Goal: Task Accomplishment & Management: Manage account settings

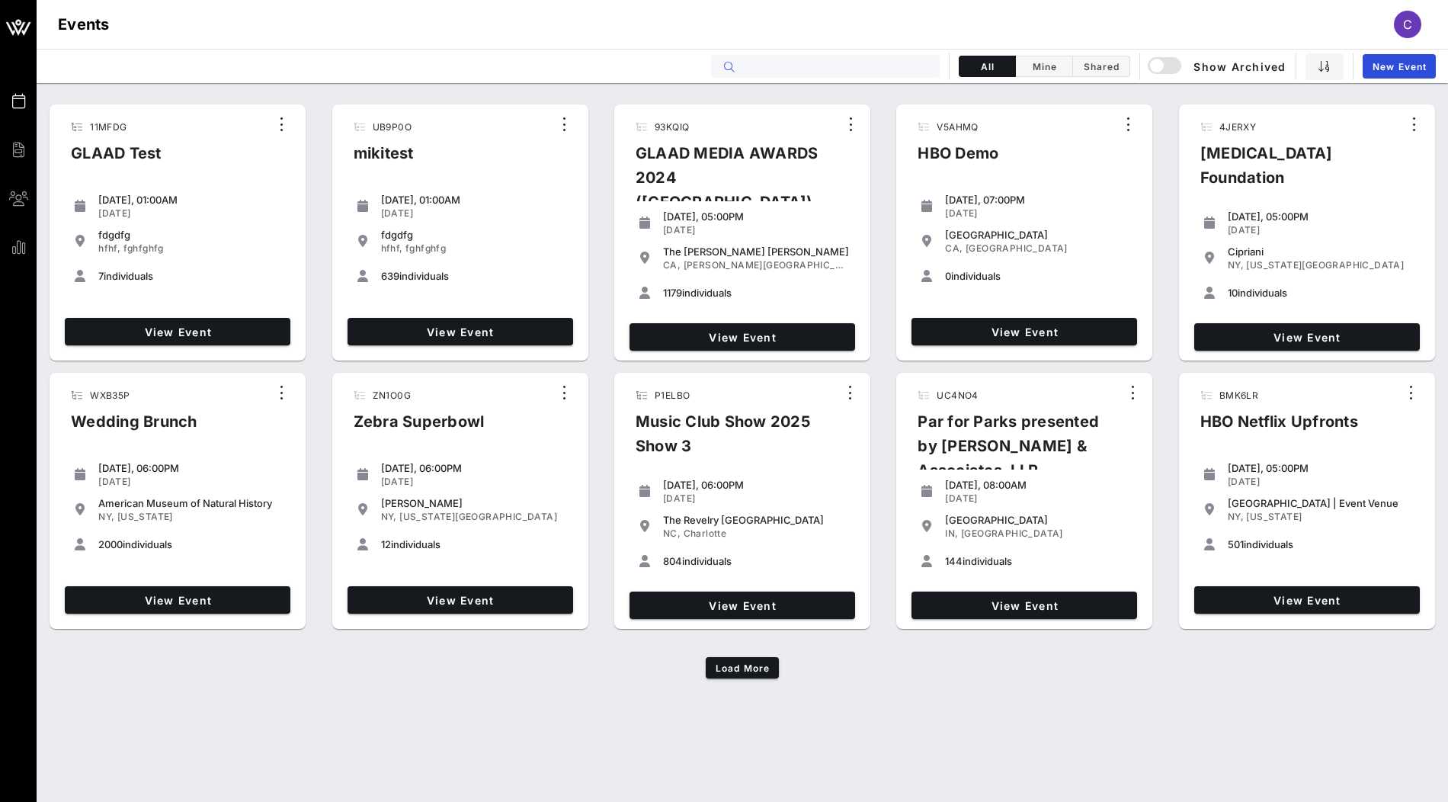
click at [854, 65] on input "text" at bounding box center [836, 66] width 189 height 20
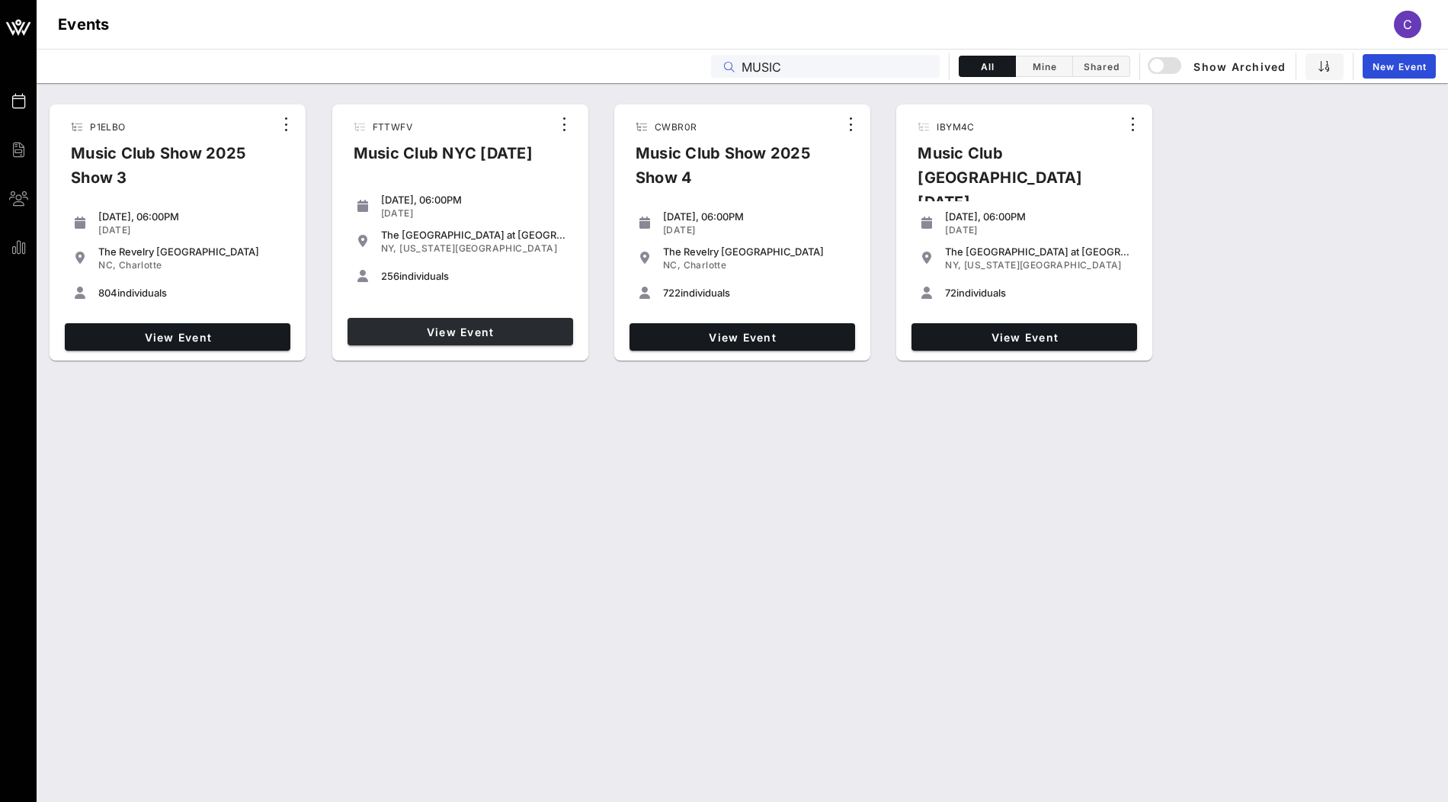
type input "MUSIC"
click at [506, 332] on span "View Event" at bounding box center [460, 331] width 213 height 13
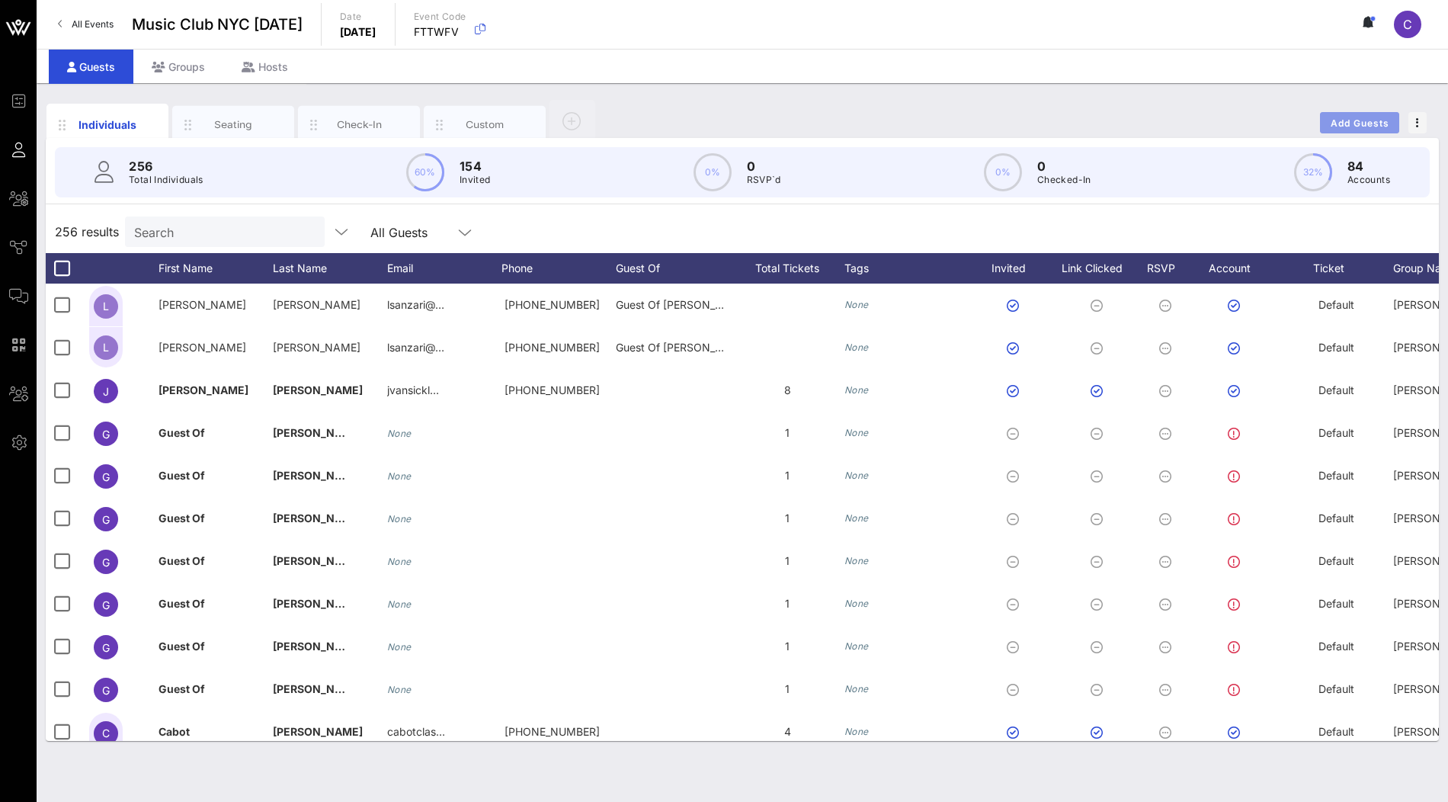
click at [1364, 122] on span "Add Guests" at bounding box center [1360, 122] width 60 height 11
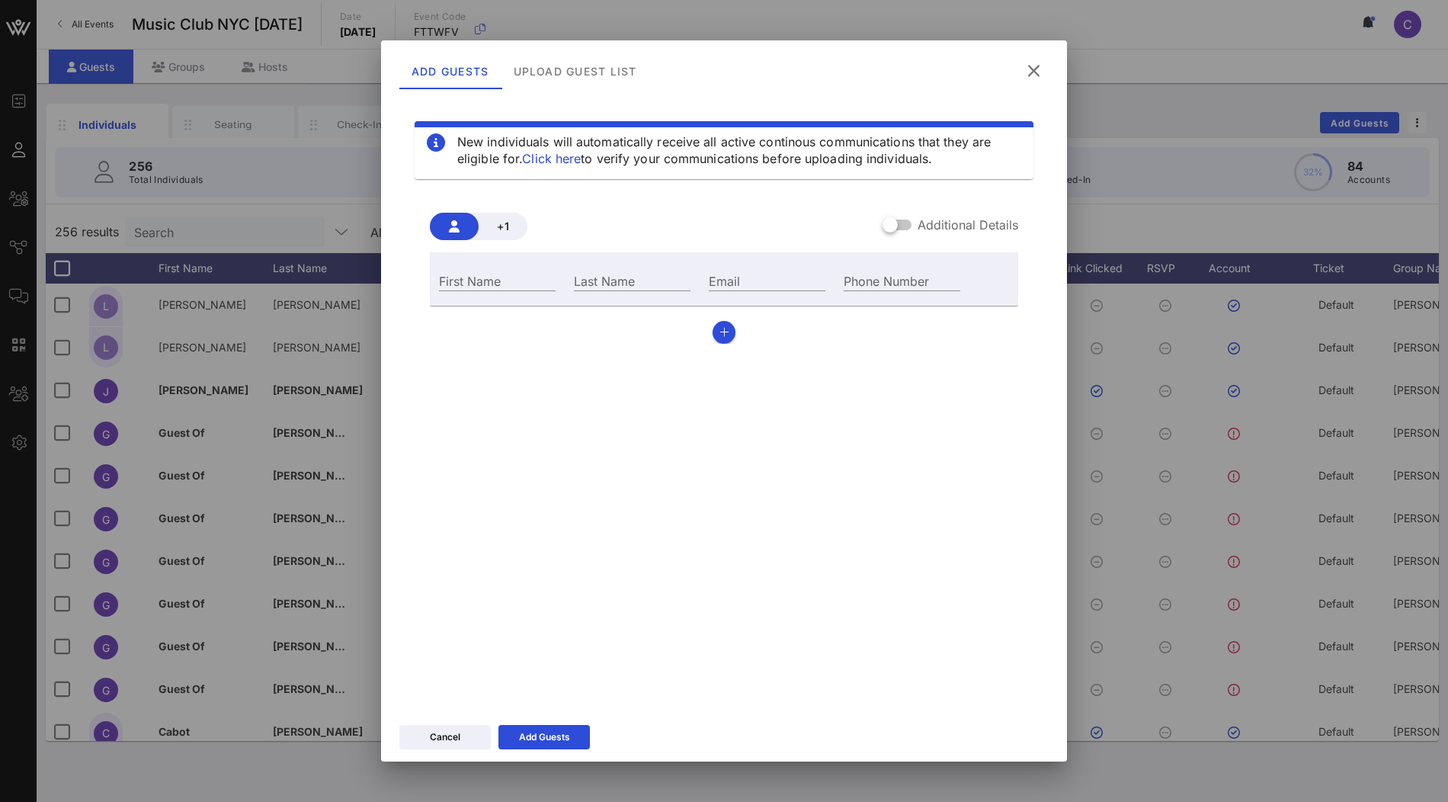
click at [1034, 65] on icon at bounding box center [1034, 70] width 26 height 27
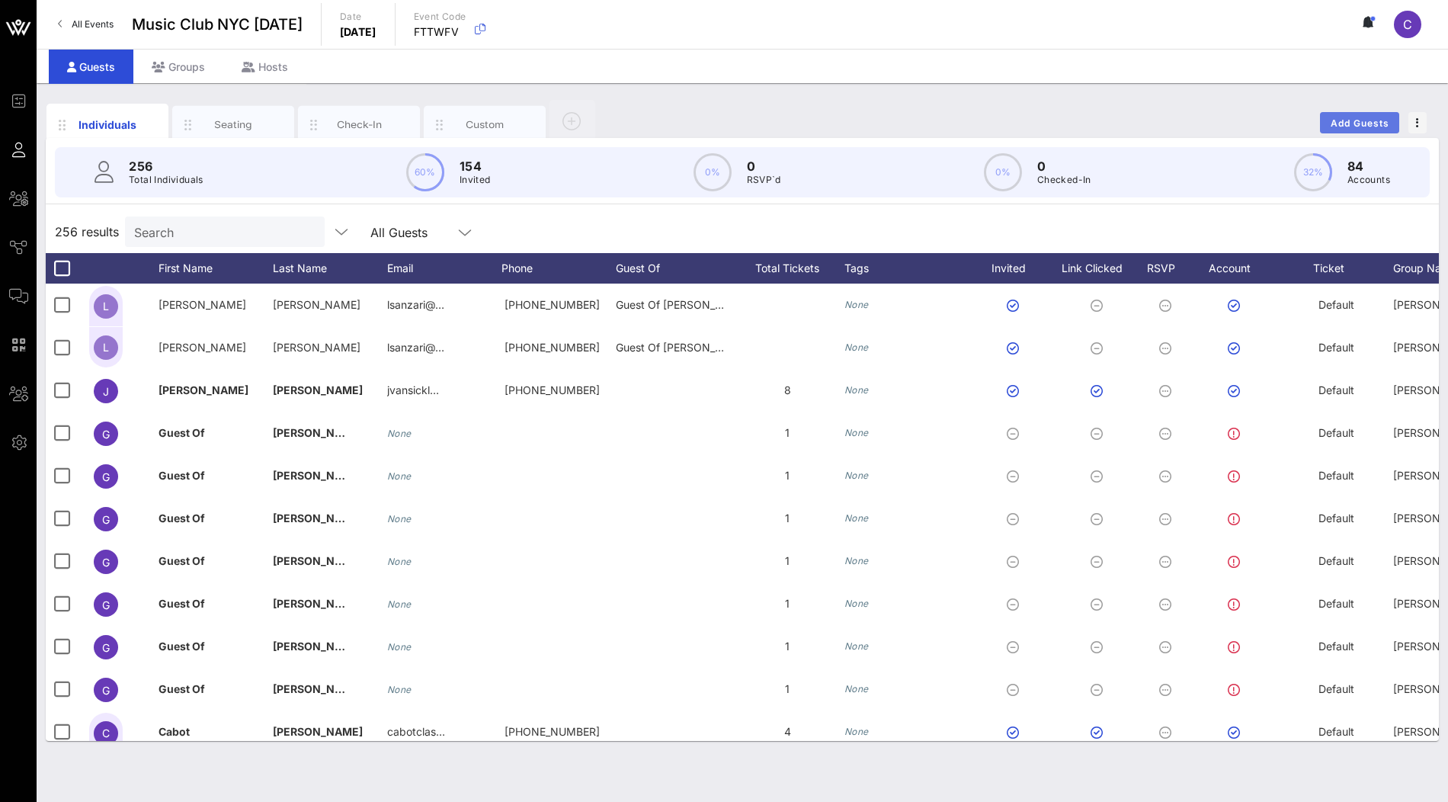
click at [1356, 116] on button "Add Guests" at bounding box center [1359, 122] width 79 height 21
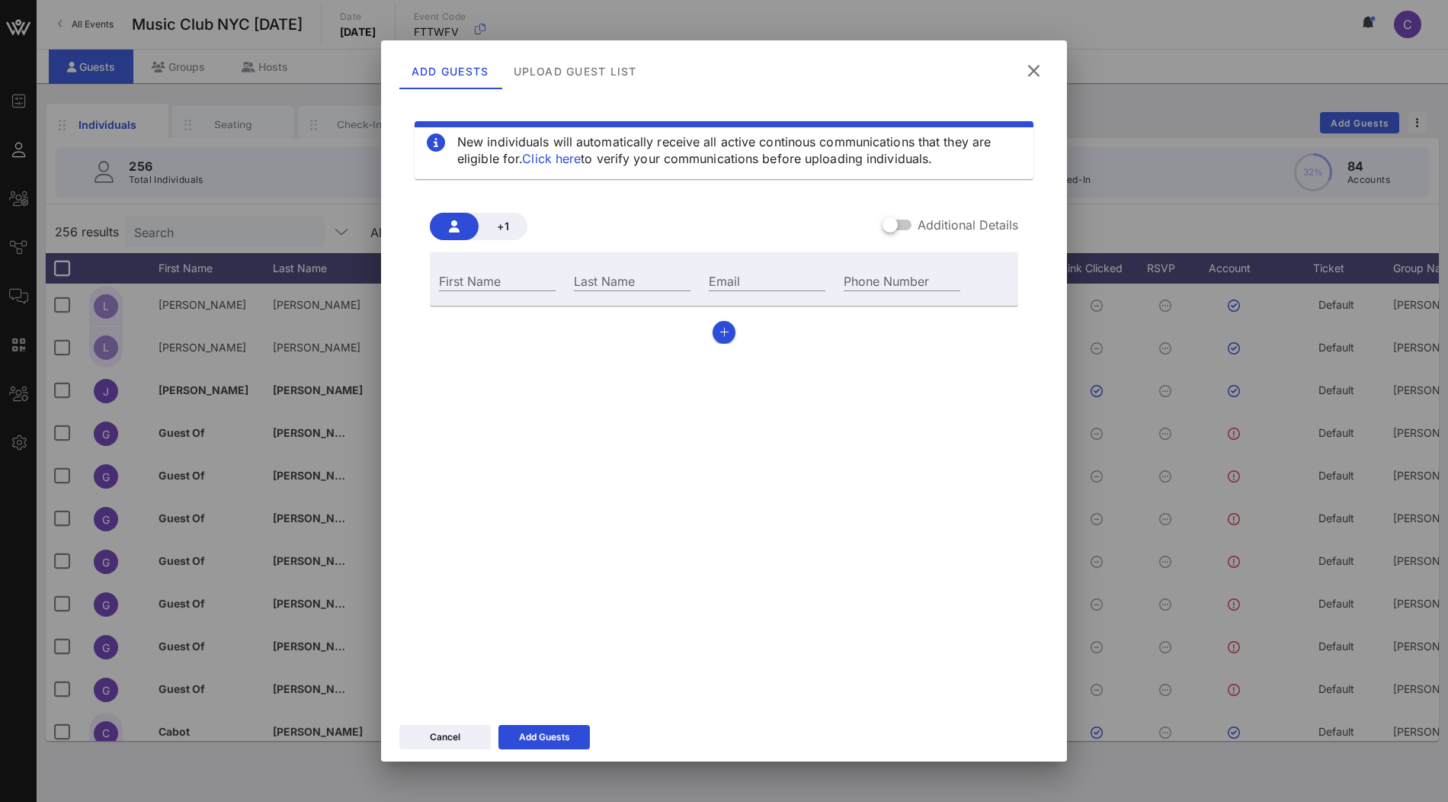
click at [598, 91] on div "Add Guests Upload Guest List" at bounding box center [724, 68] width 686 height 56
click at [604, 75] on div "Upload Guest List" at bounding box center [576, 71] width 148 height 37
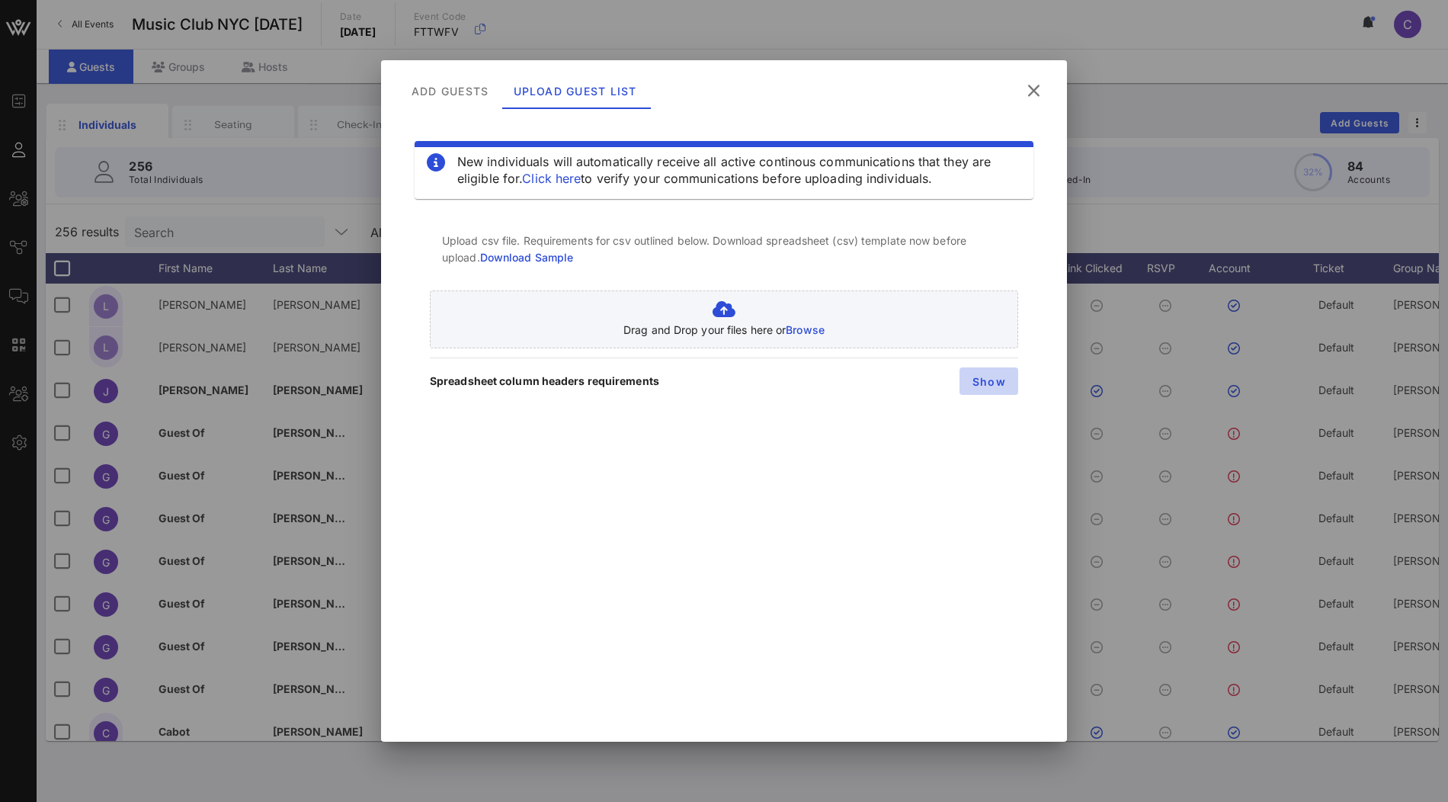
click at [977, 393] on button "Show" at bounding box center [989, 380] width 59 height 27
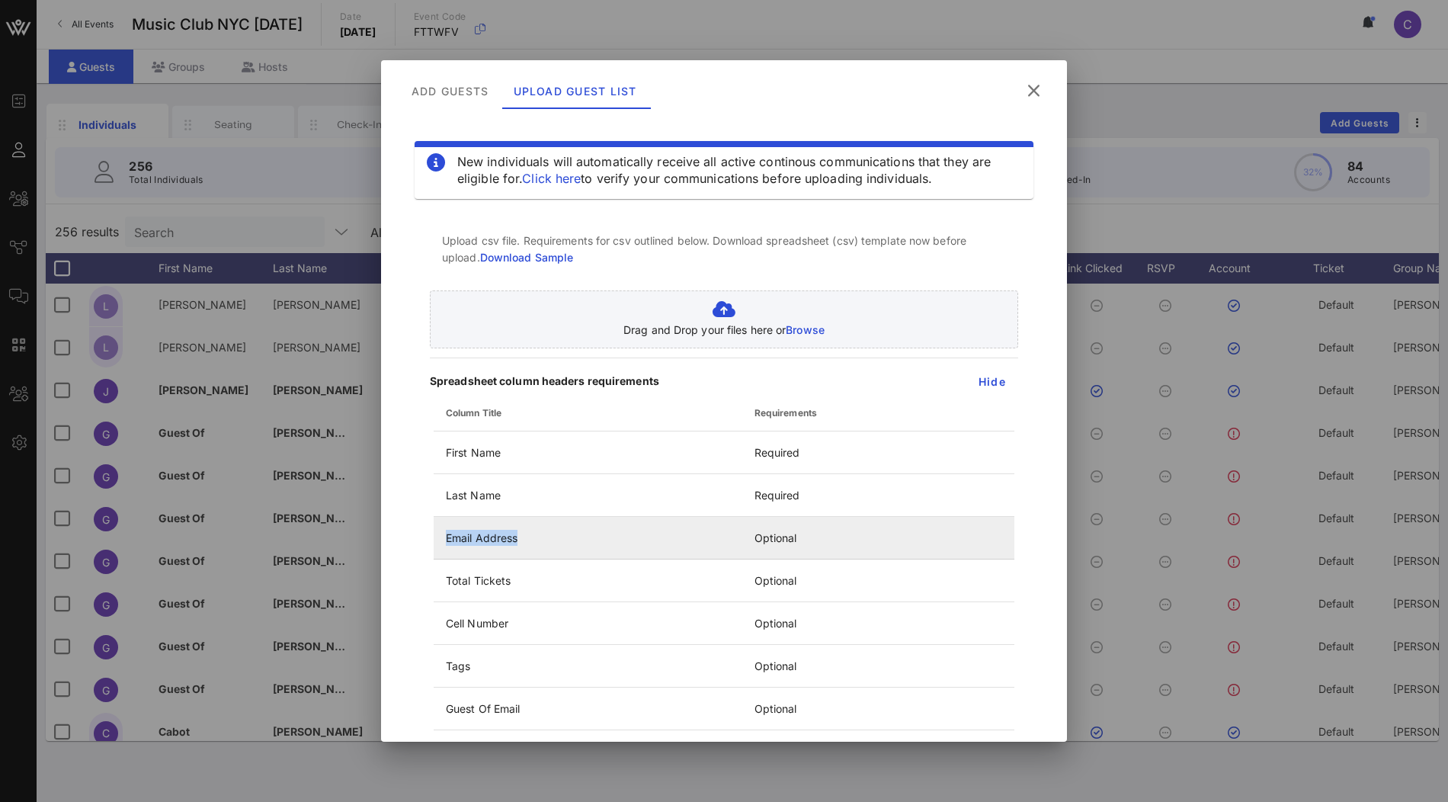
drag, startPoint x: 538, startPoint y: 532, endPoint x: 444, endPoint y: 534, distance: 93.8
click at [444, 534] on td "Email Address" at bounding box center [588, 538] width 309 height 43
copy td "Email Address"
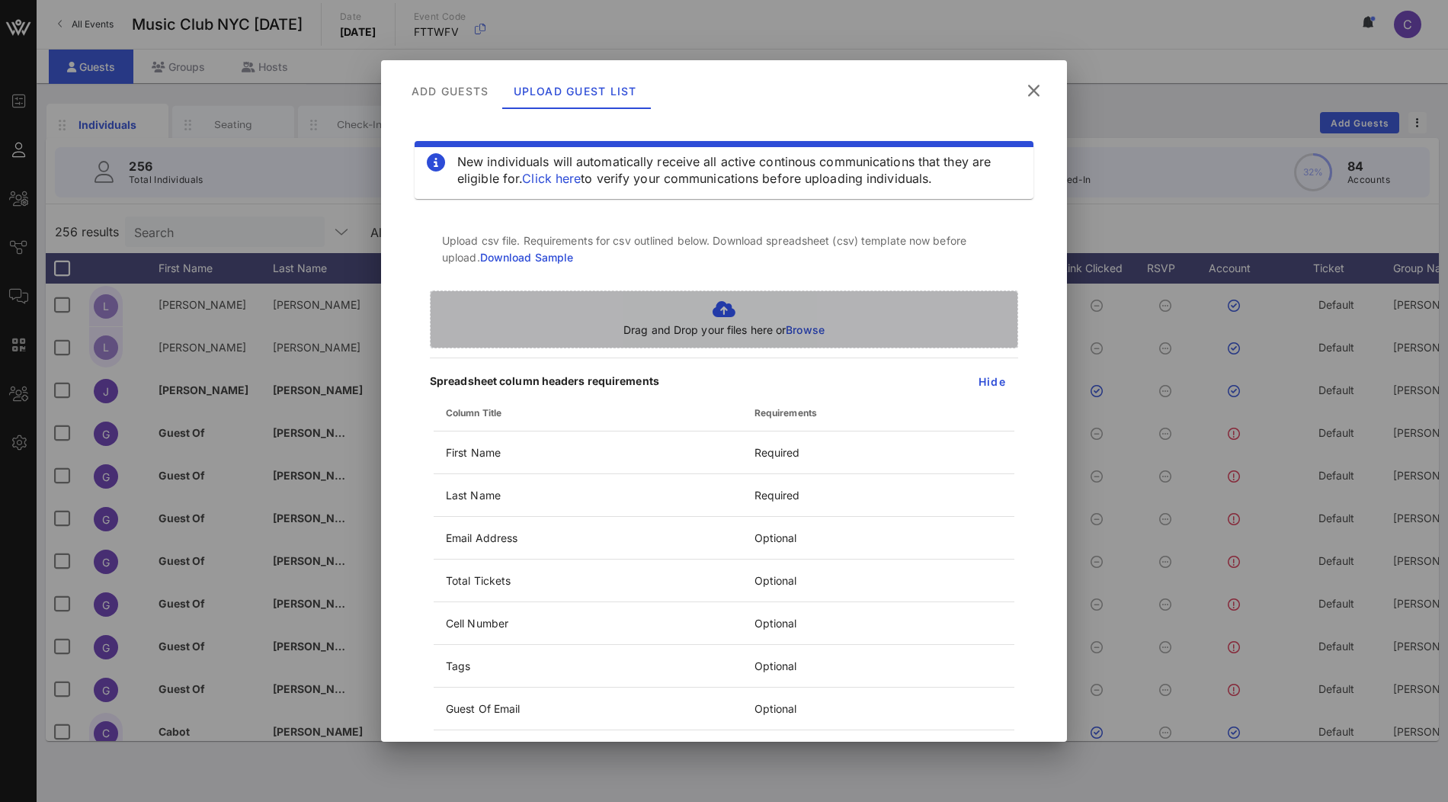
click at [799, 329] on span "Browse" at bounding box center [805, 329] width 39 height 13
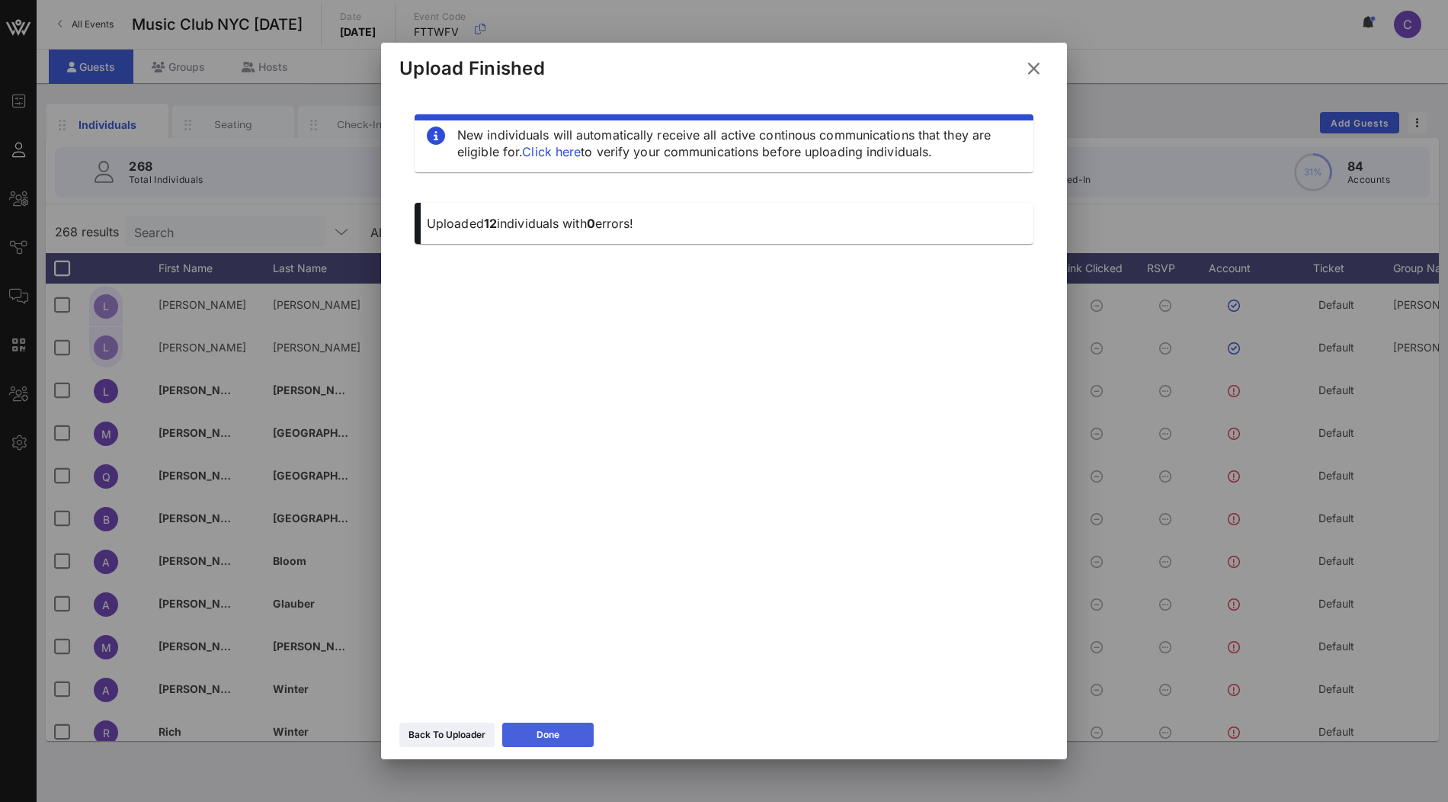
click at [566, 738] on button "Done" at bounding box center [547, 735] width 91 height 24
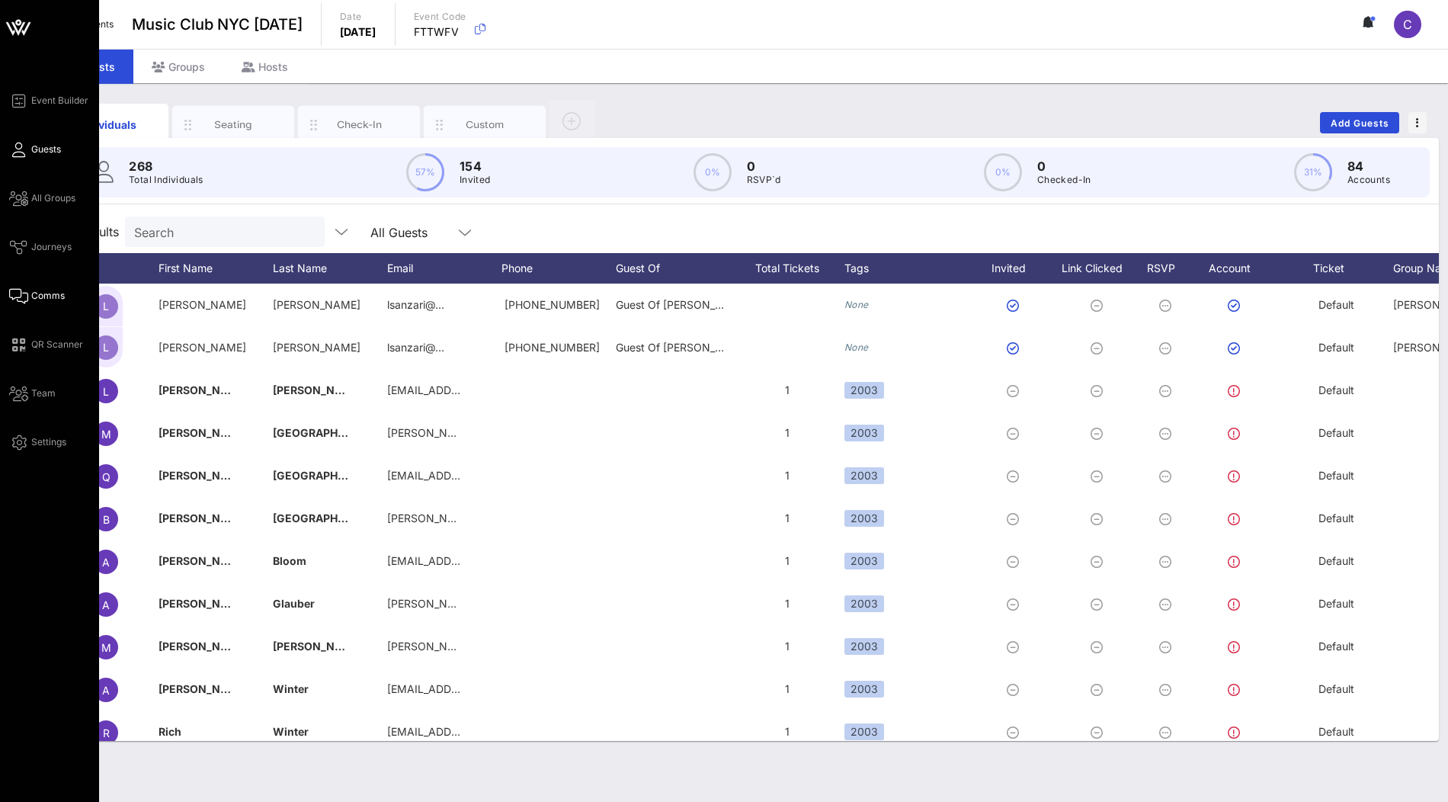
click at [53, 298] on span "Comms" at bounding box center [48, 296] width 34 height 14
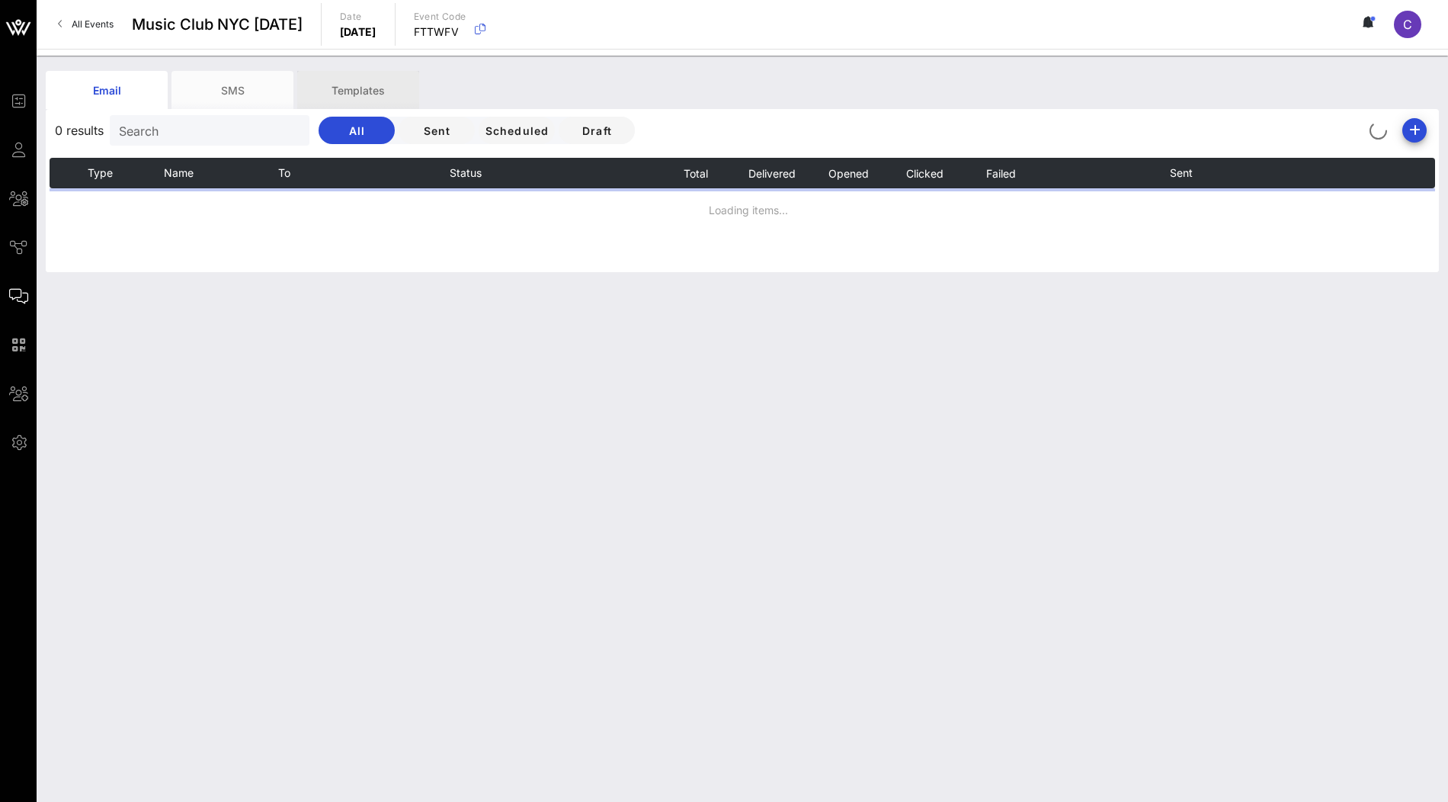
click at [380, 85] on div "Templates" at bounding box center [358, 90] width 122 height 38
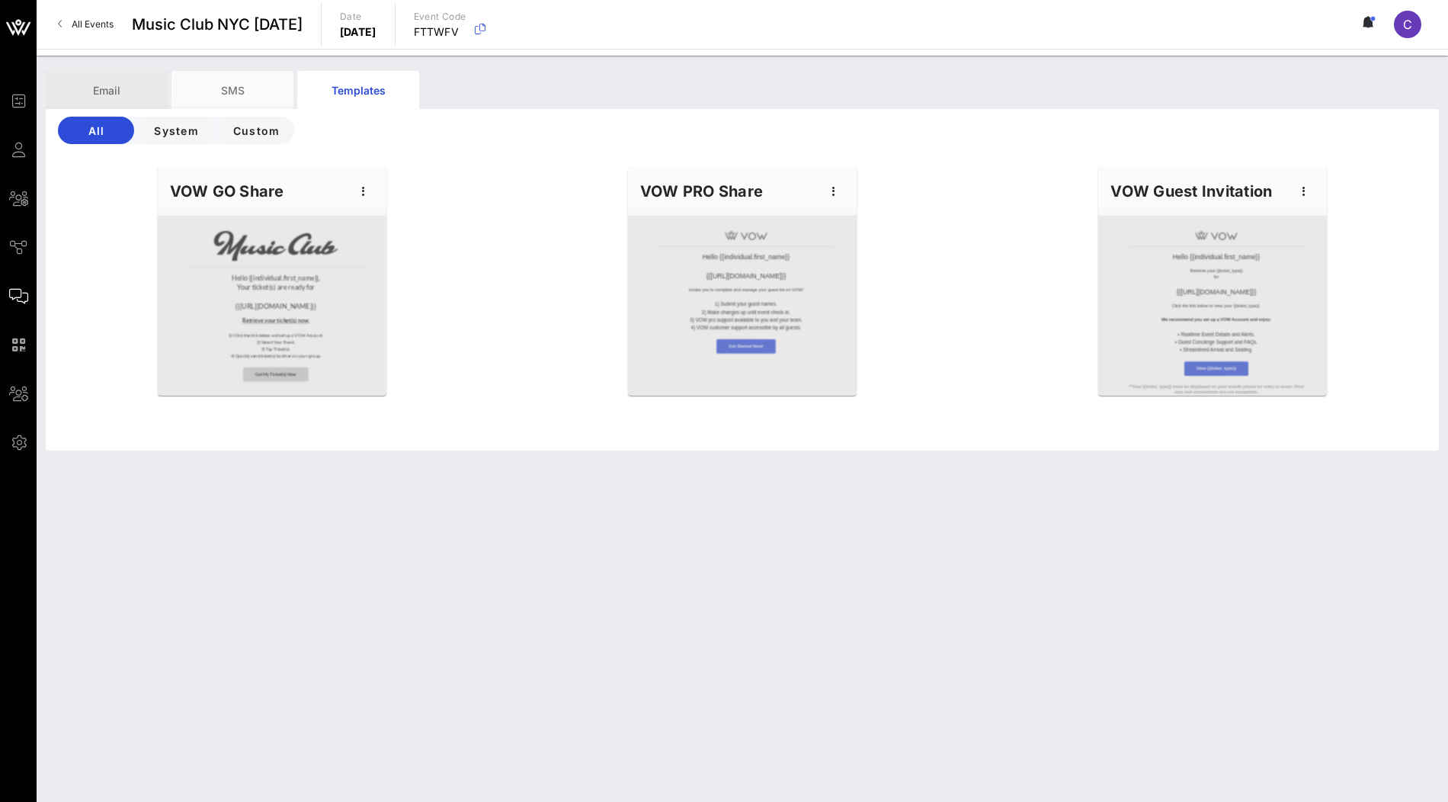
click at [102, 99] on div "Email" at bounding box center [107, 90] width 122 height 38
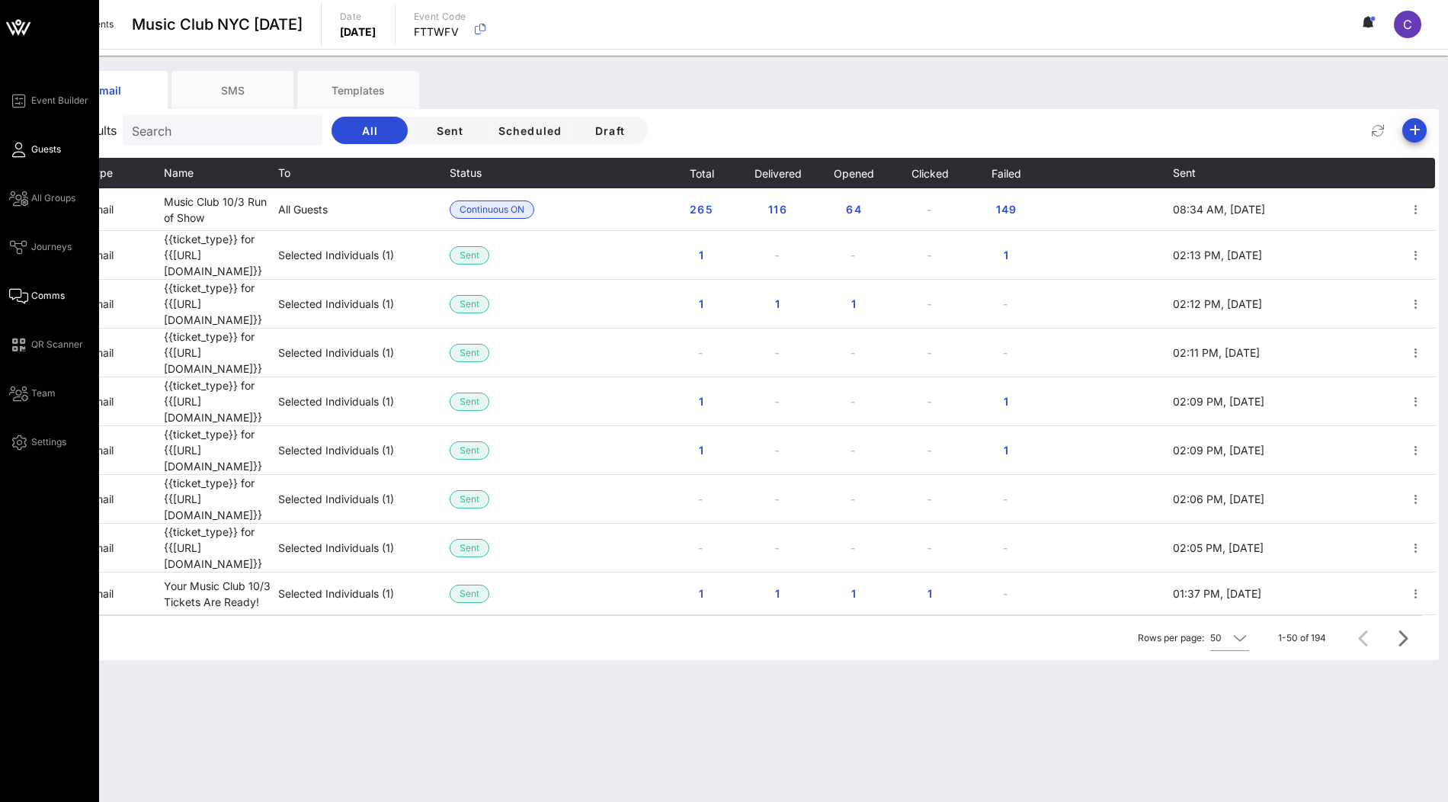
click at [31, 152] on span "Guests" at bounding box center [46, 150] width 30 height 14
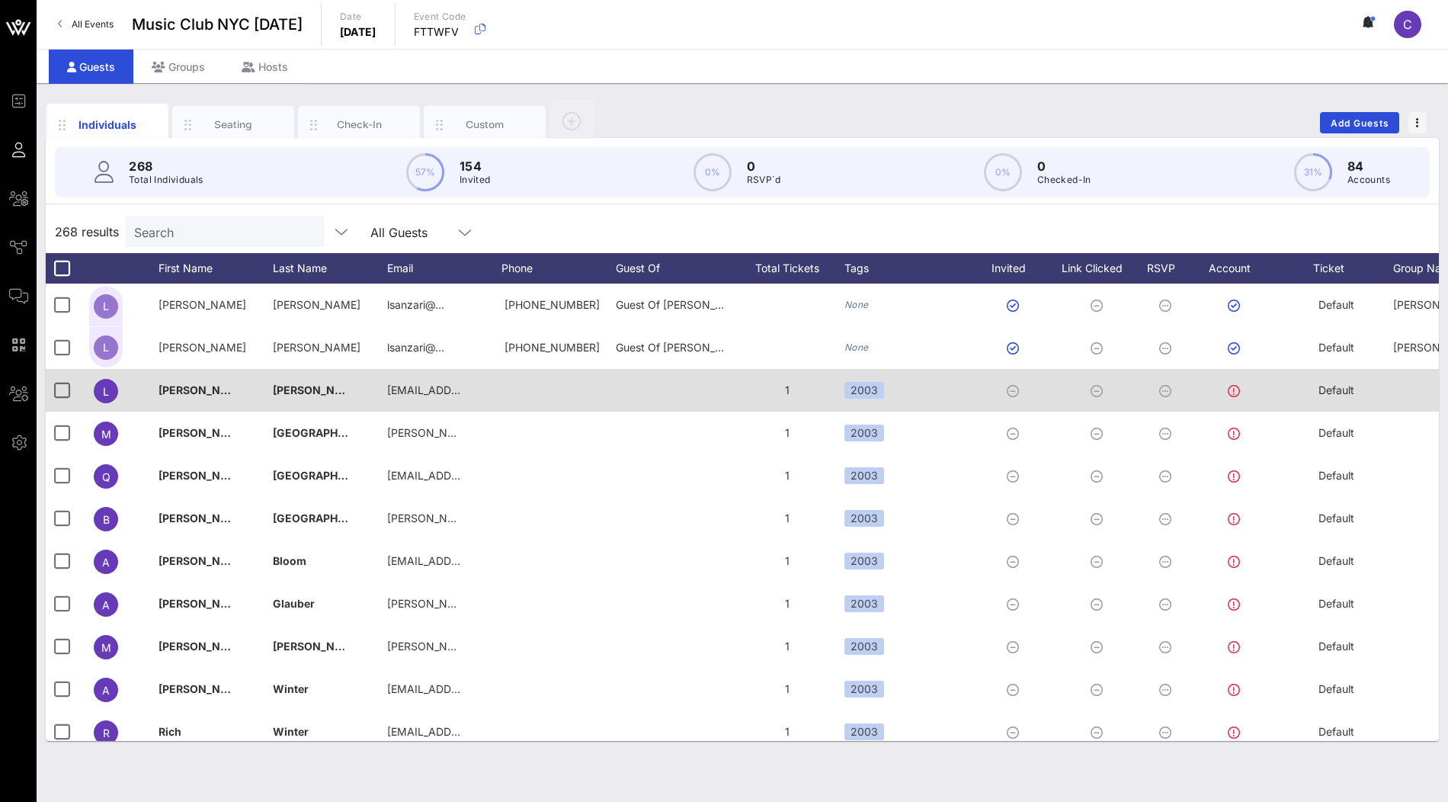
click at [1013, 391] on icon at bounding box center [1013, 391] width 12 height 12
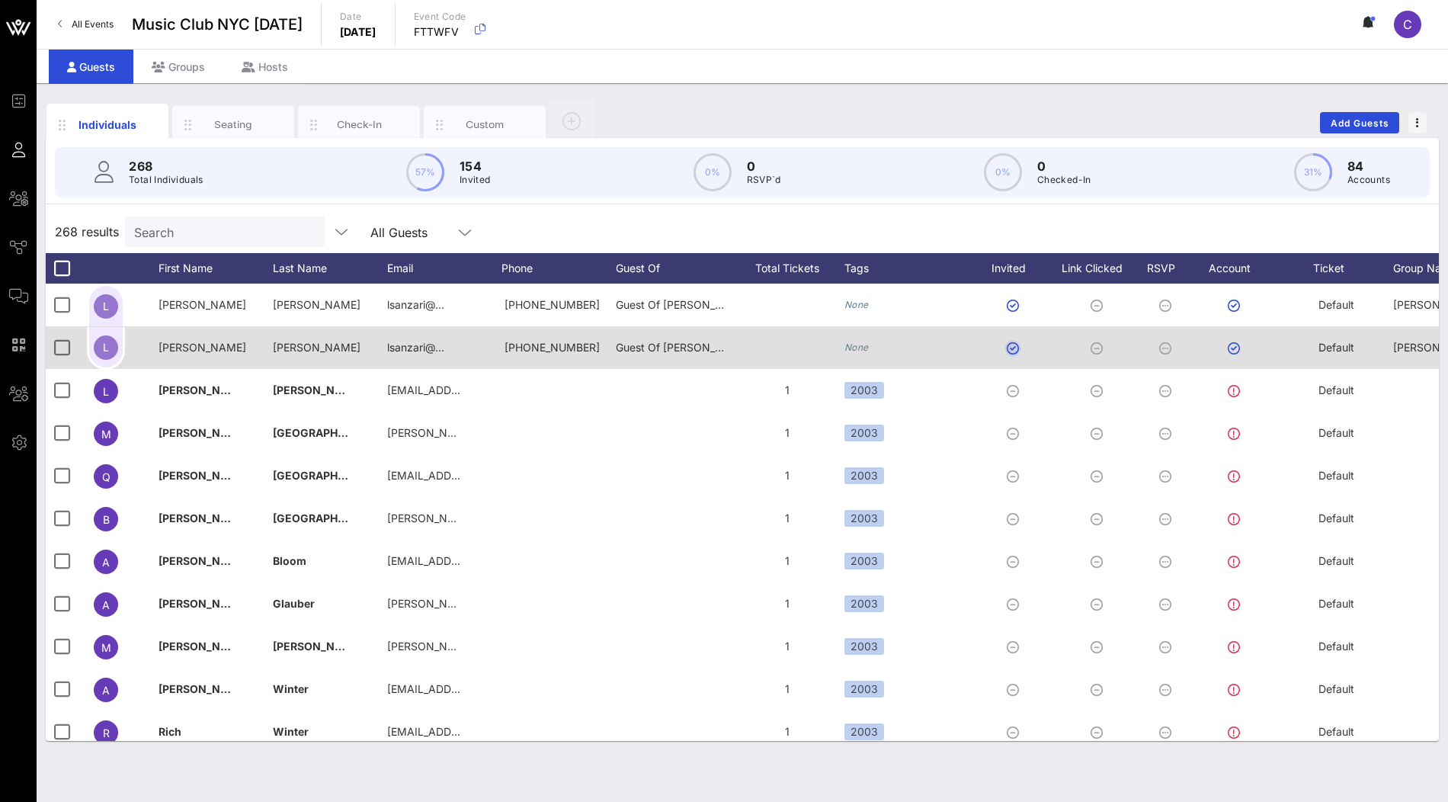
click at [1012, 345] on button "button" at bounding box center [1013, 348] width 12 height 12
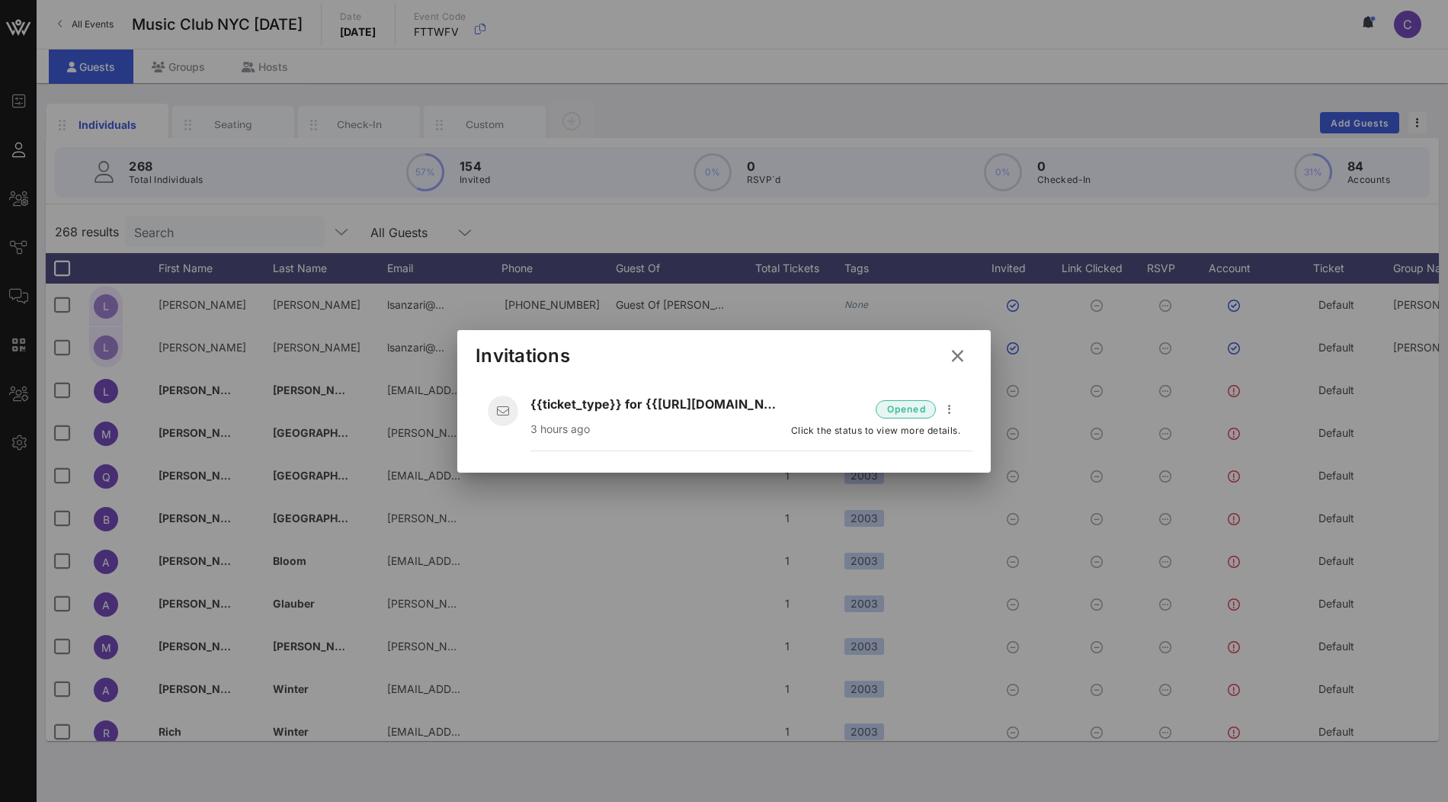
click at [956, 359] on icon at bounding box center [957, 356] width 27 height 26
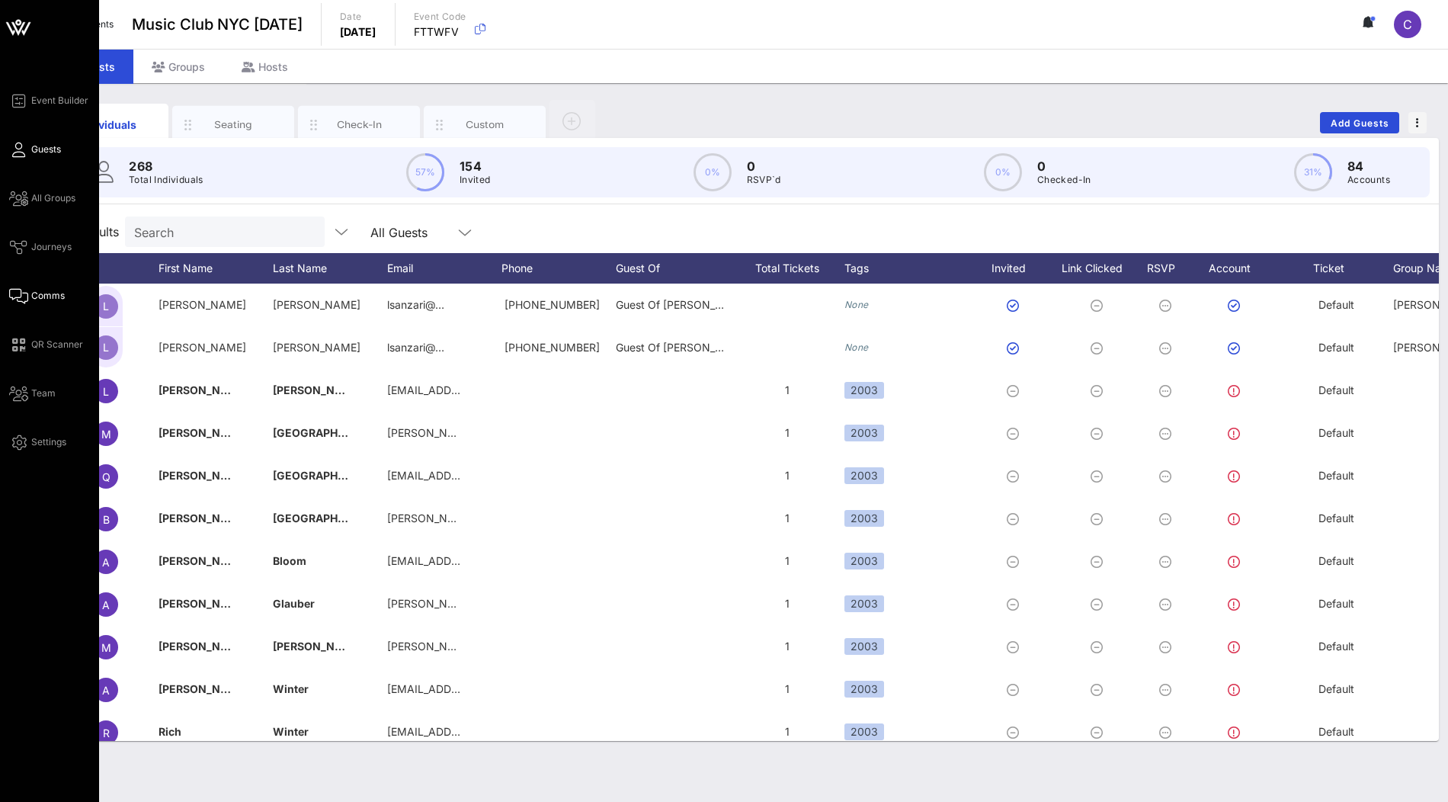
click at [53, 297] on span "Comms" at bounding box center [48, 296] width 34 height 14
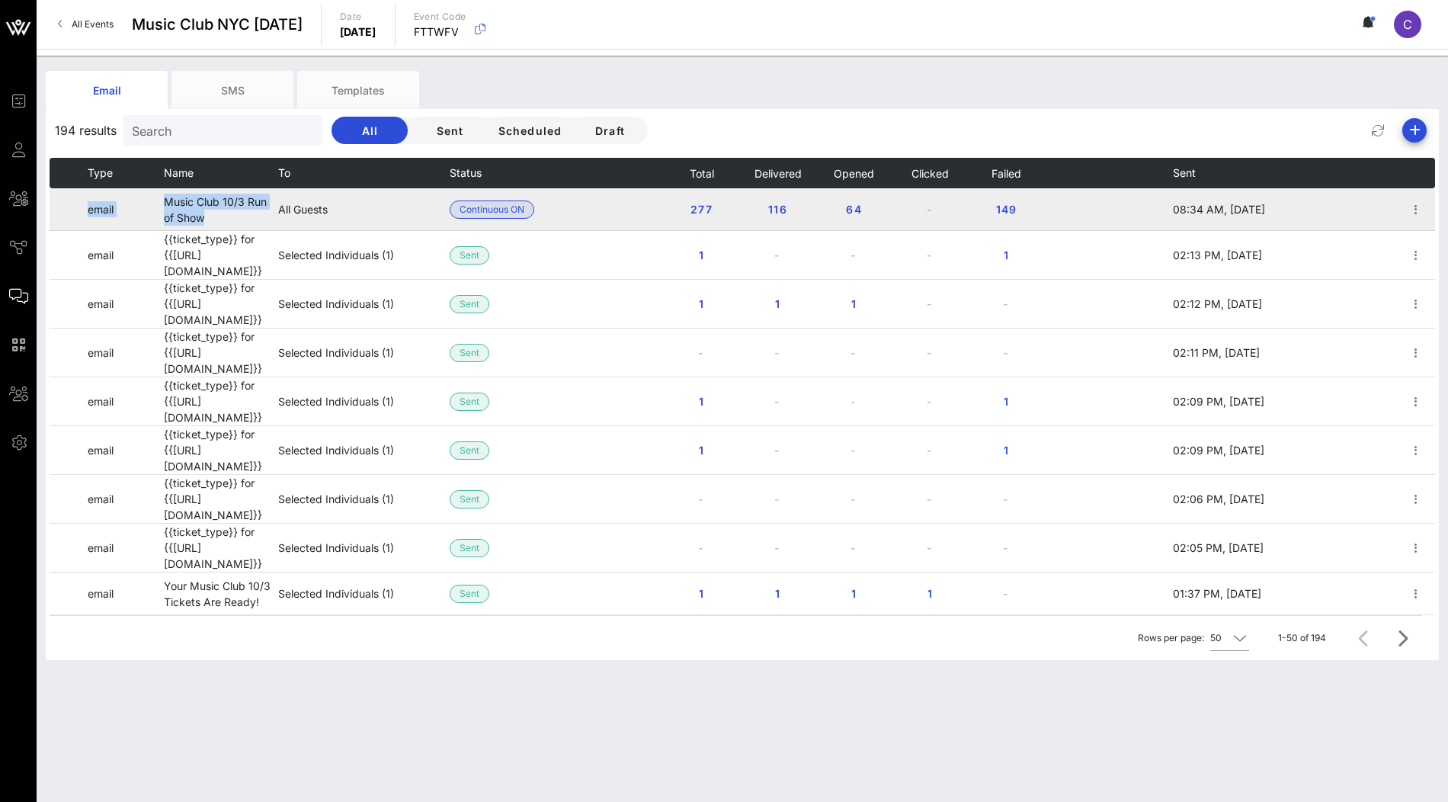
drag, startPoint x: 210, startPoint y: 221, endPoint x: 162, endPoint y: 198, distance: 53.9
click at [162, 198] on tr "email Music Club 10/3 Run of Show All Guests Continuous ON 277 116 64 - 149 08:…" at bounding box center [743, 209] width 1386 height 43
click at [194, 209] on td "Music Club 10/3 Run of Show" at bounding box center [221, 209] width 114 height 43
drag, startPoint x: 216, startPoint y: 220, endPoint x: 166, endPoint y: 200, distance: 54.1
click at [166, 200] on td "Music Club 10/3 Run of Show" at bounding box center [221, 209] width 114 height 43
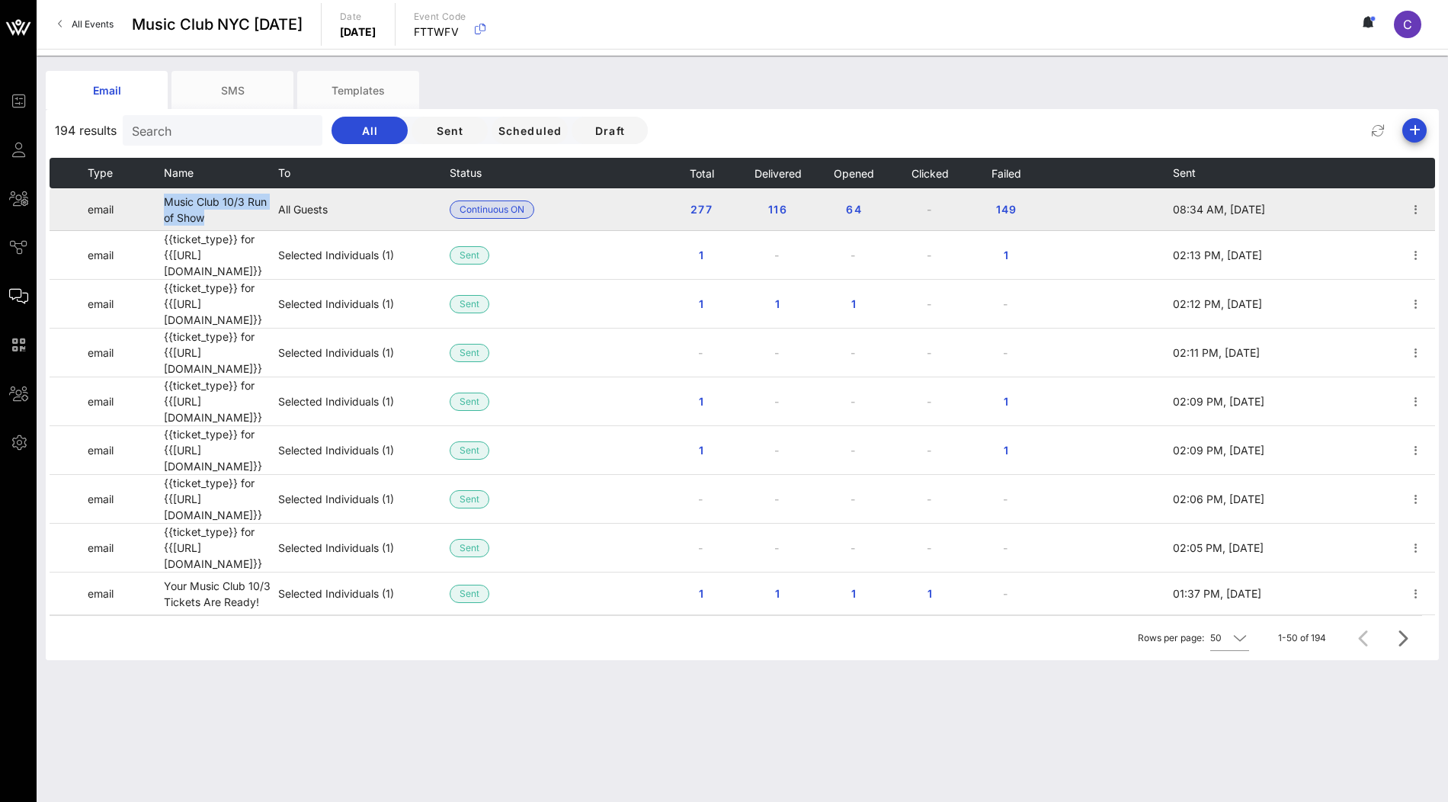
copy td "Music Club 10/3 Run of Show"
click at [1415, 207] on icon "button" at bounding box center [1416, 209] width 18 height 18
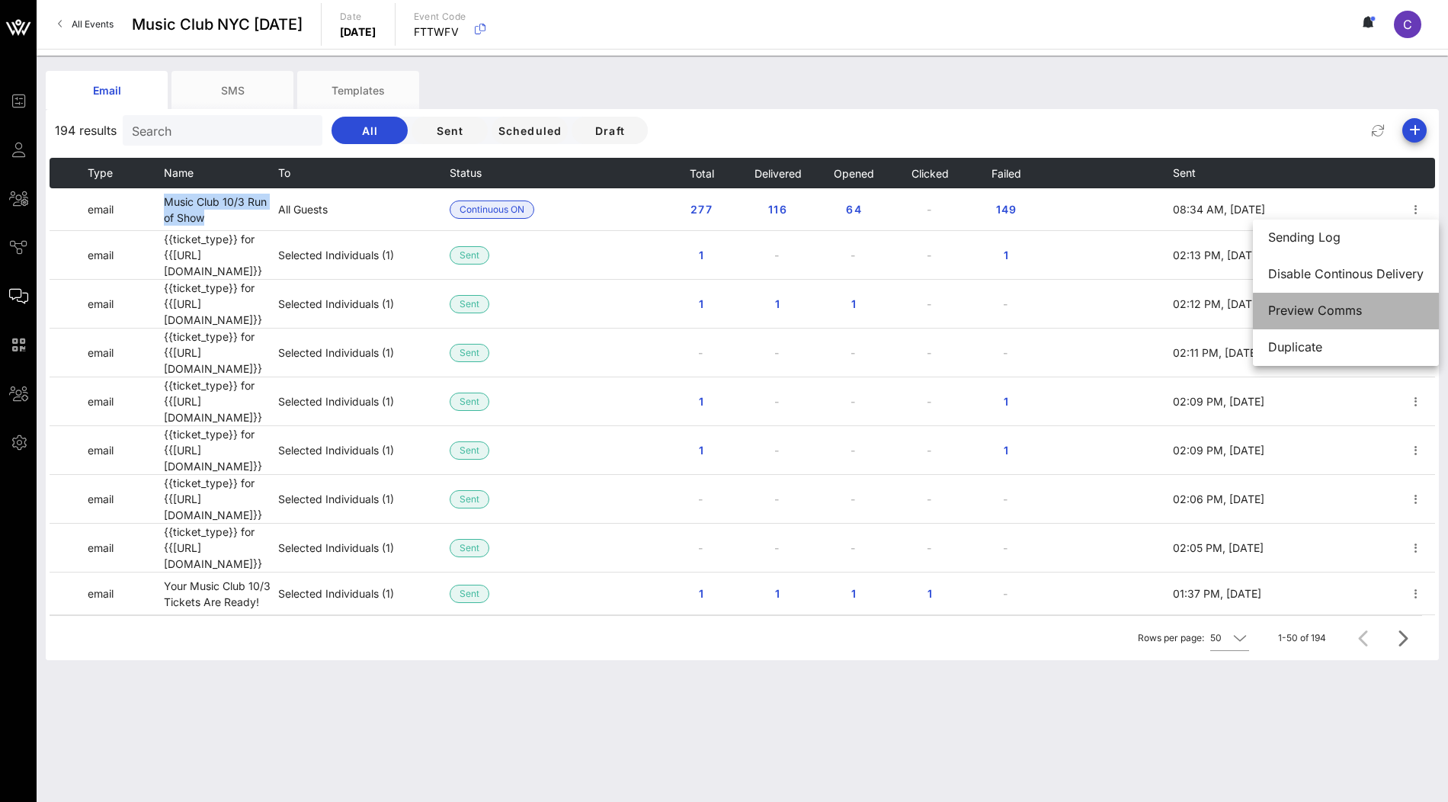
click at [1367, 305] on div "Preview Comms" at bounding box center [1345, 310] width 155 height 14
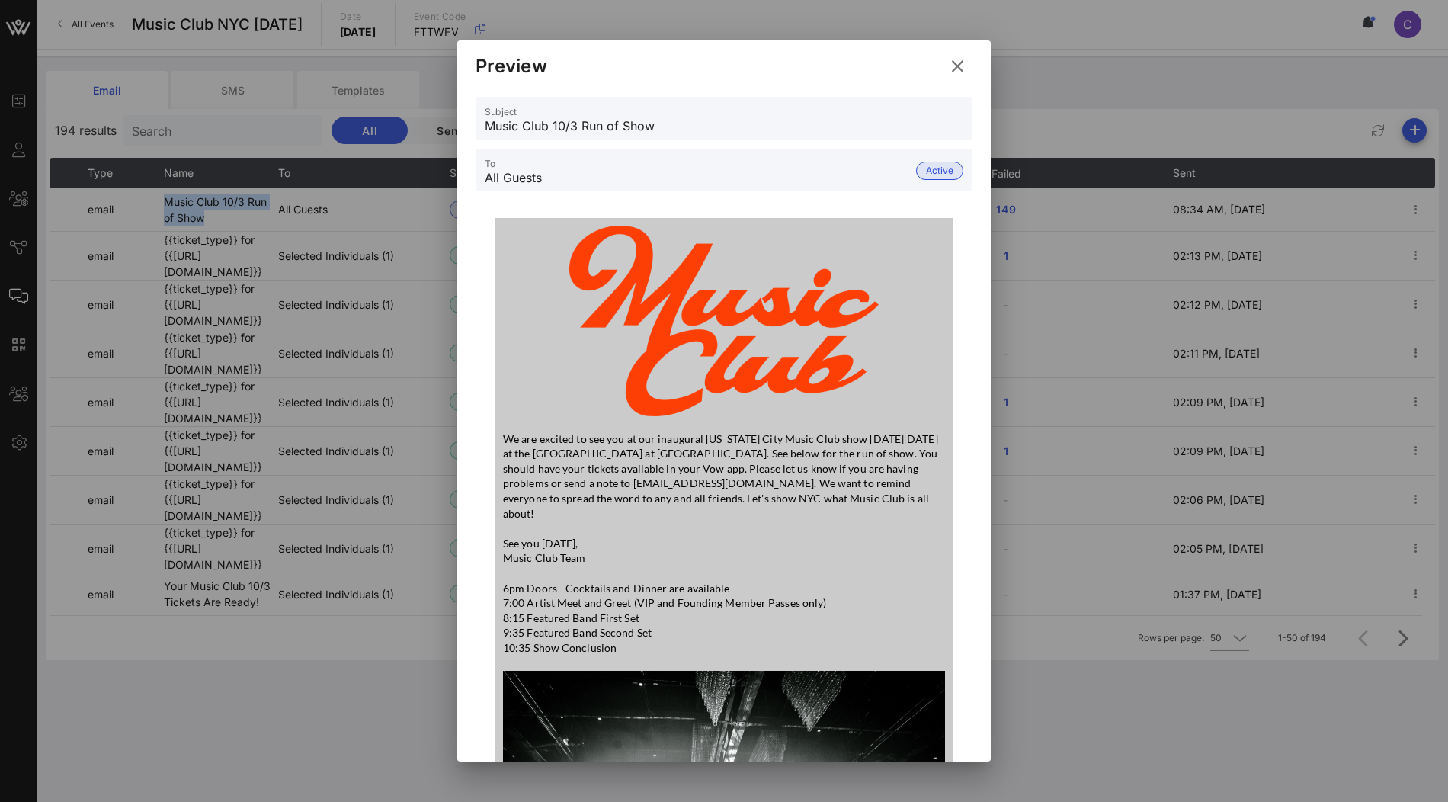
scroll to position [249, 0]
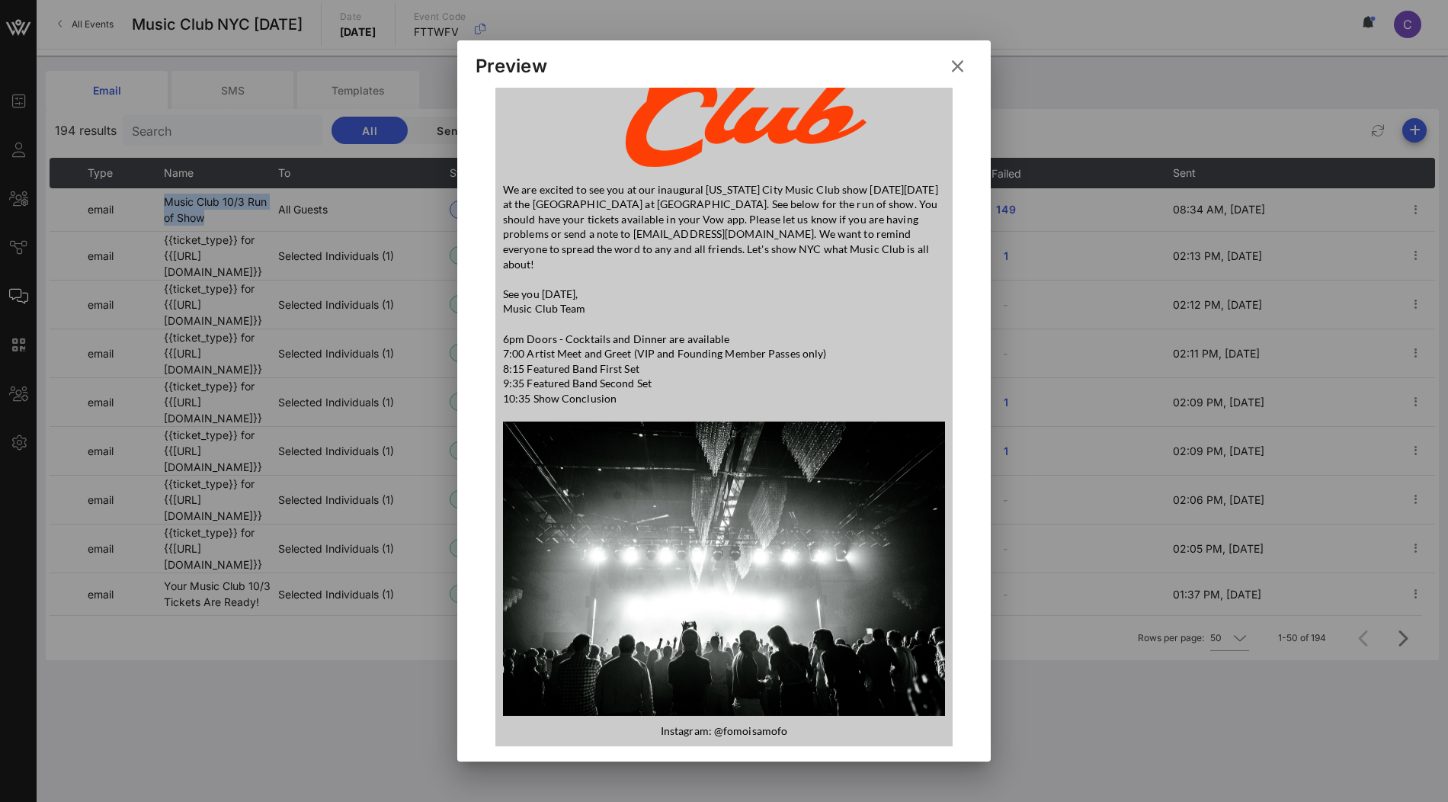
click at [966, 63] on icon at bounding box center [958, 66] width 22 height 21
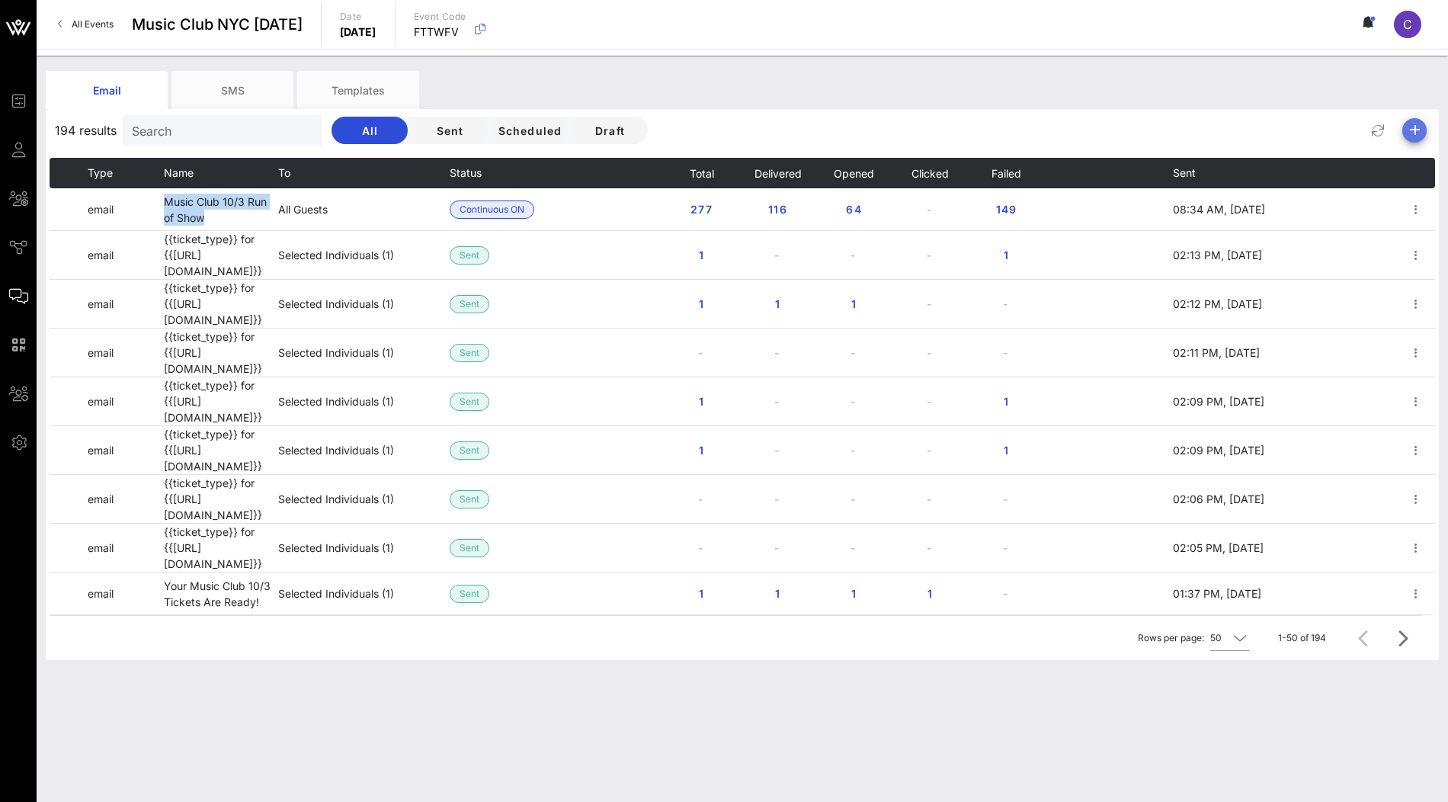
click at [1422, 125] on icon "button" at bounding box center [1415, 130] width 18 height 18
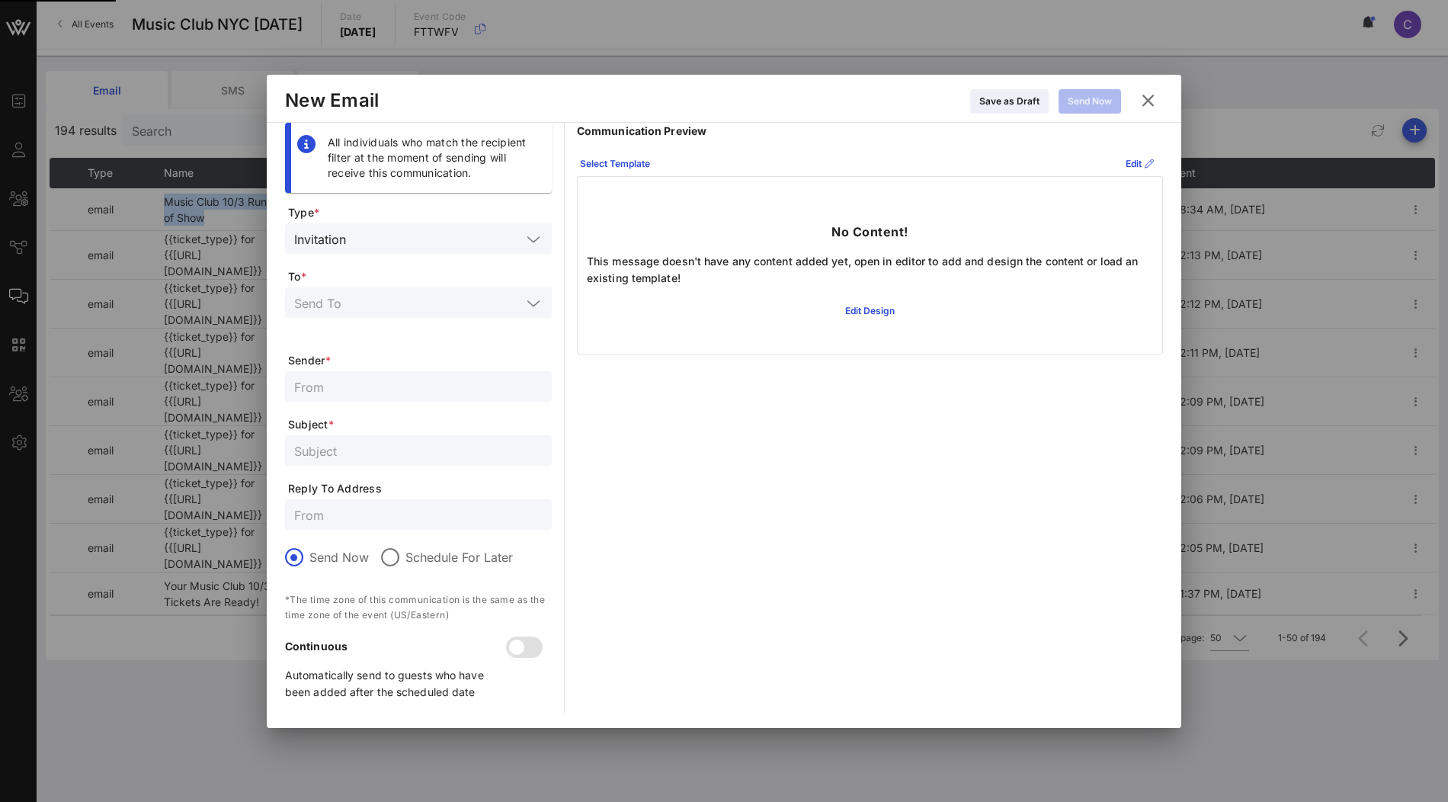
click at [532, 303] on icon at bounding box center [534, 303] width 14 height 18
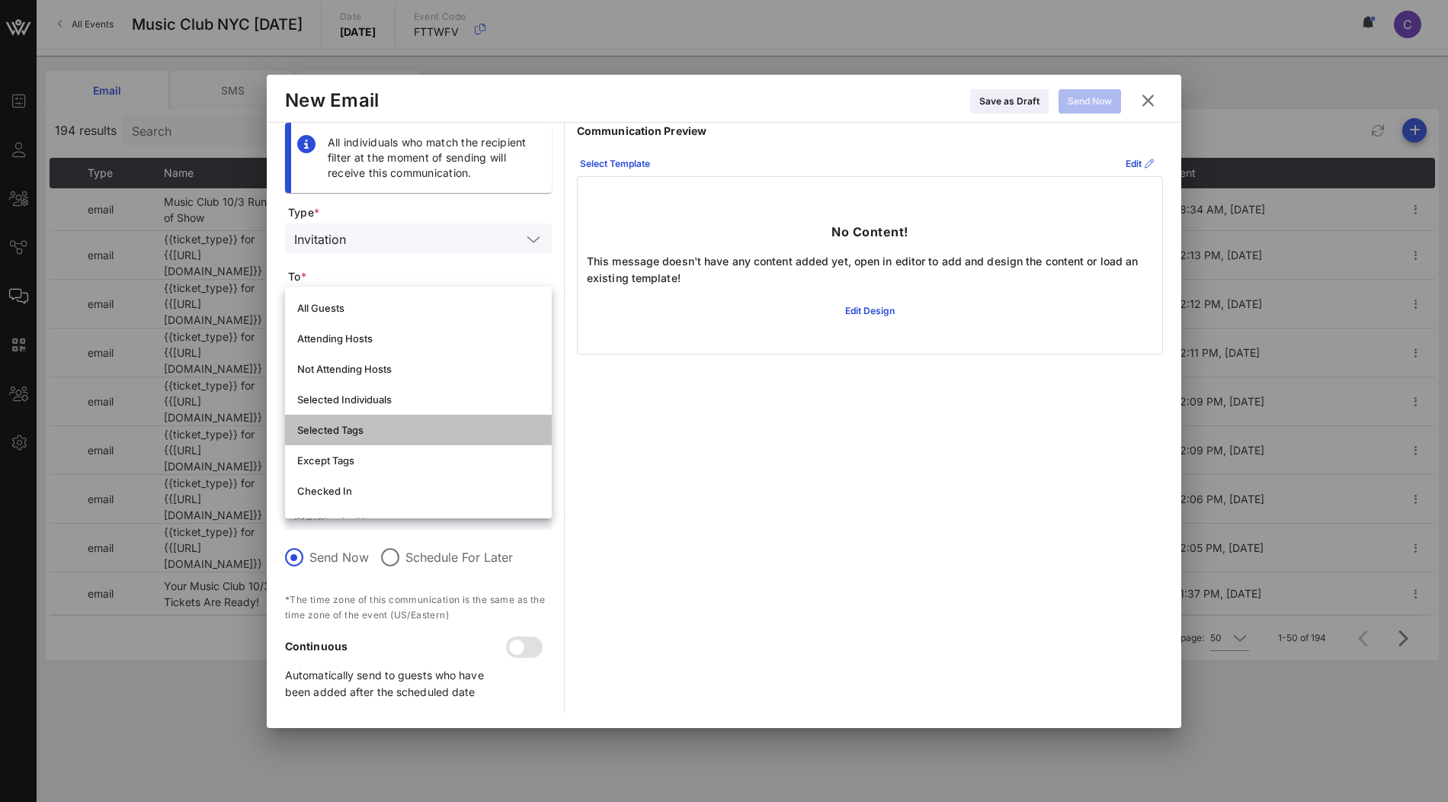
click at [378, 434] on div "Selected Tags" at bounding box center [418, 430] width 242 height 12
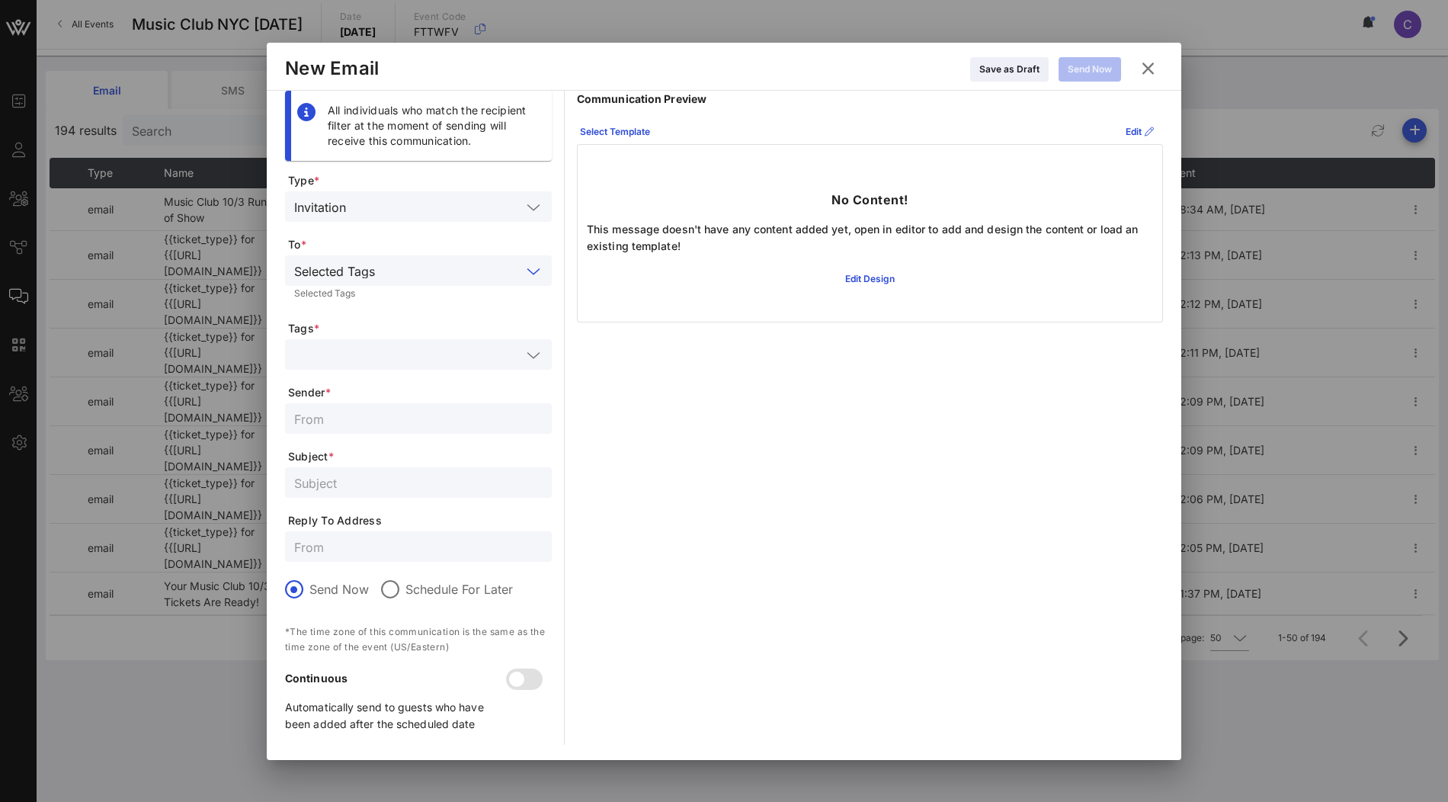
click at [431, 352] on input "text" at bounding box center [407, 355] width 227 height 20
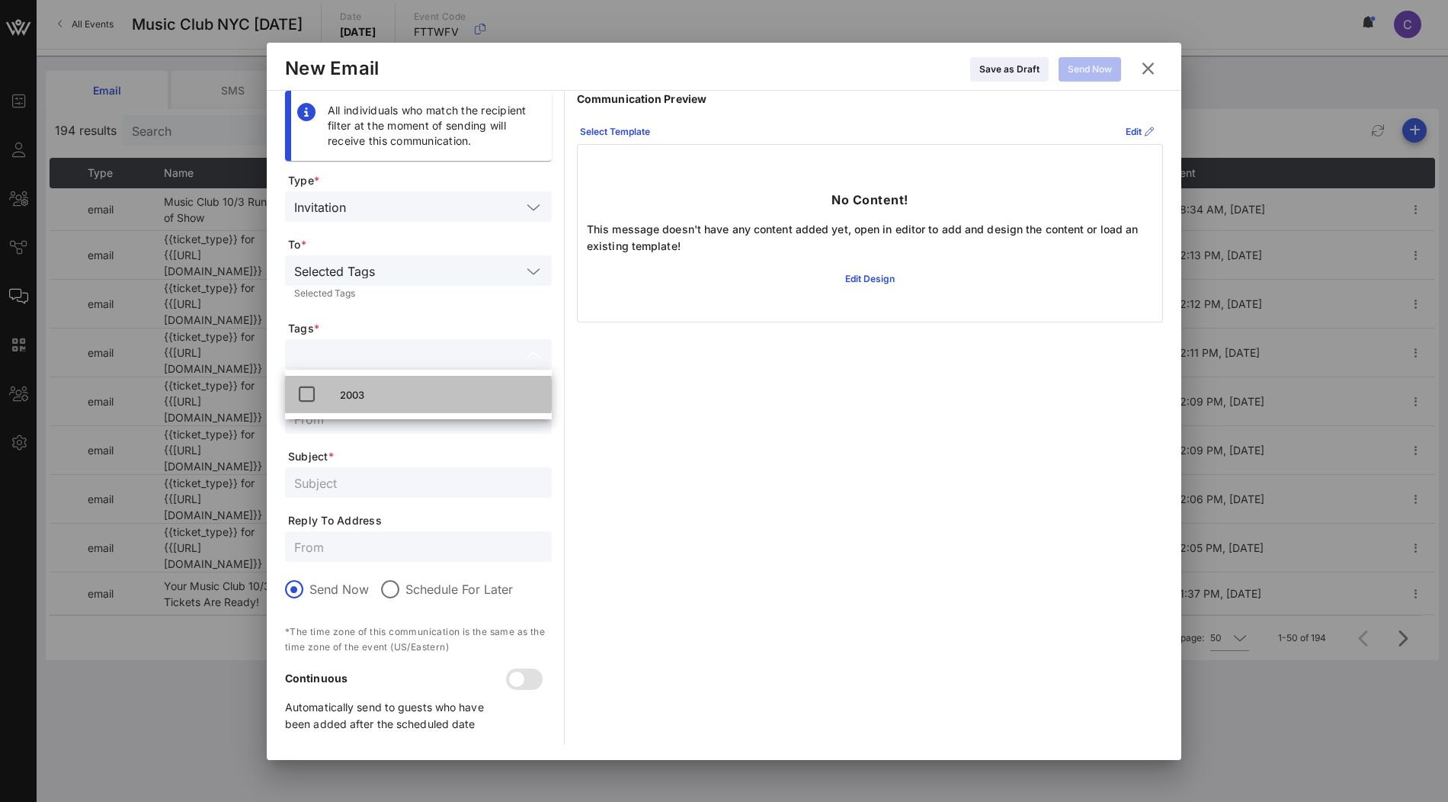
click at [389, 395] on div "2003" at bounding box center [440, 395] width 200 height 12
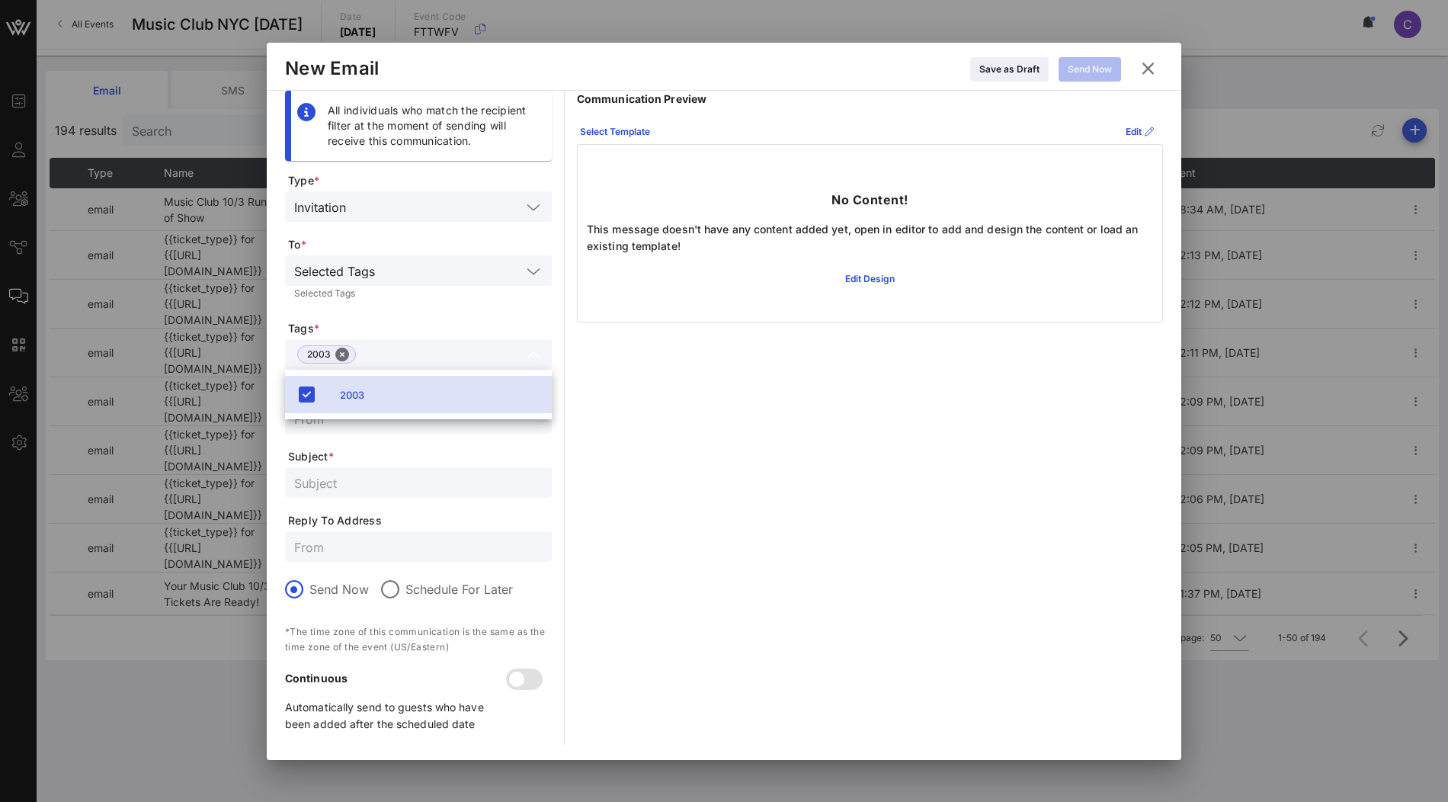
click at [435, 326] on span "Tags *" at bounding box center [420, 328] width 264 height 15
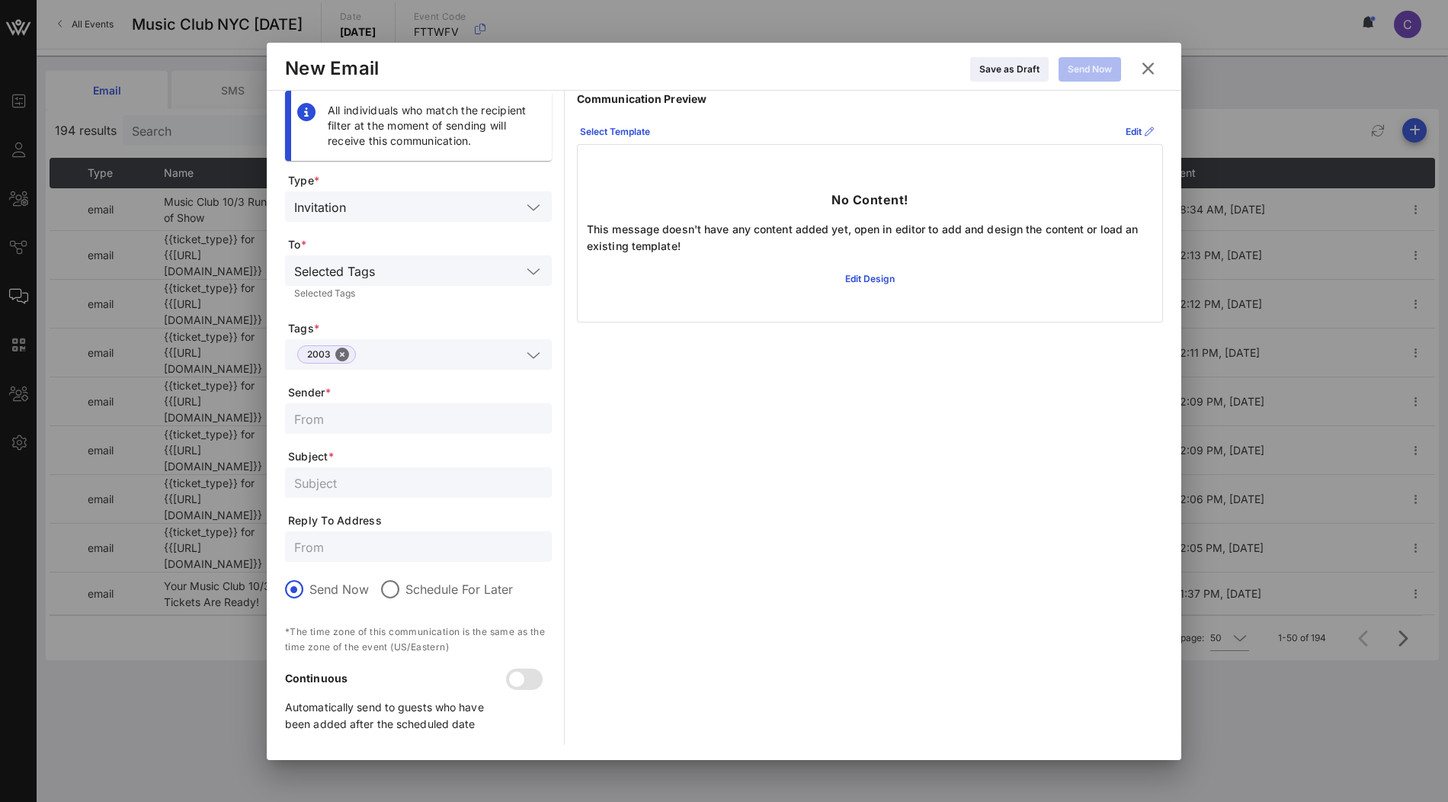
click at [386, 412] on input "text" at bounding box center [418, 419] width 248 height 20
paste input "Music Club 10/3 Run of Show"
drag, startPoint x: 391, startPoint y: 419, endPoint x: 488, endPoint y: 419, distance: 96.8
click at [488, 419] on input "Music Club 10/3 Run of Show" at bounding box center [418, 419] width 248 height 20
type input "Music Club 10/3 Ticket!"
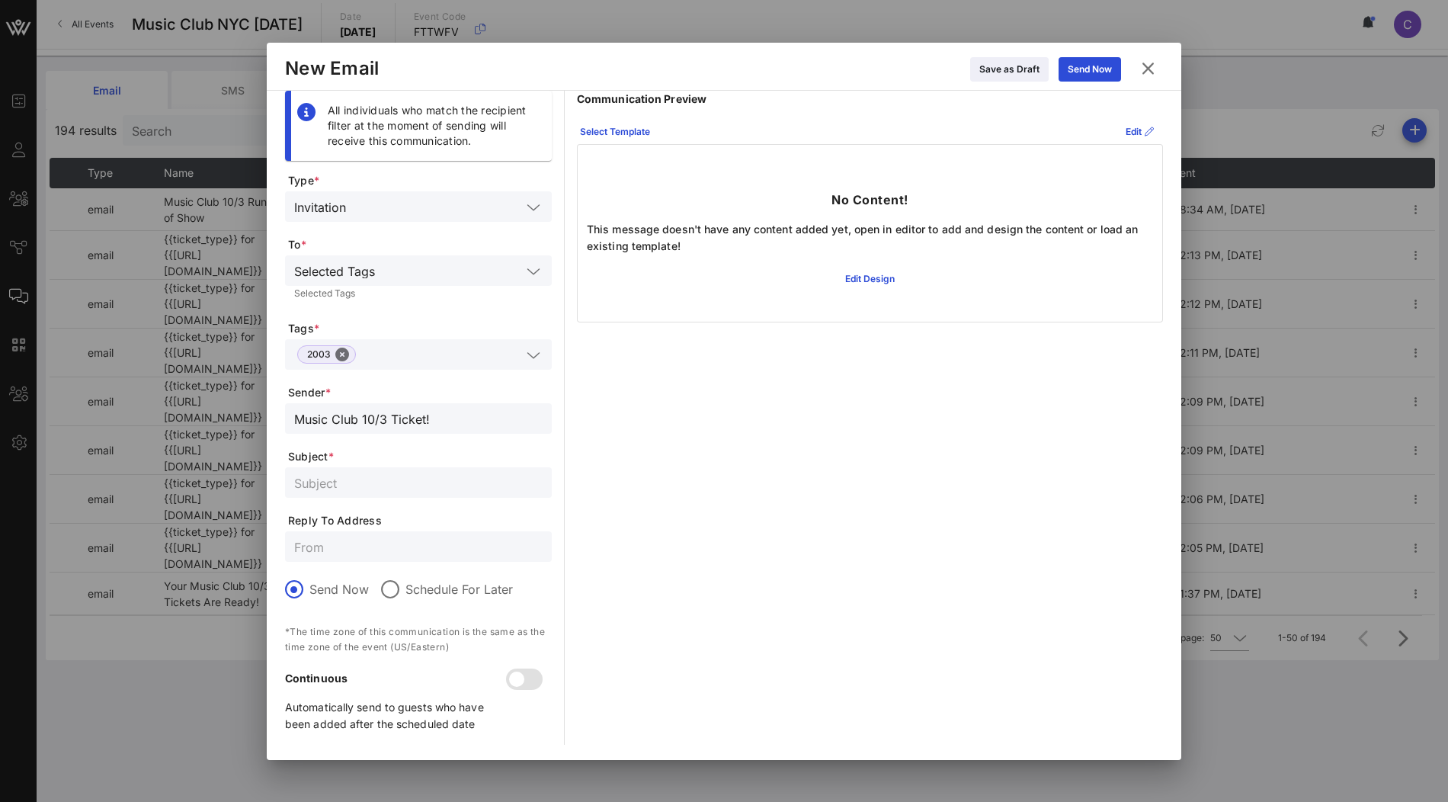
click at [431, 484] on input "text" at bounding box center [418, 483] width 248 height 20
click at [461, 415] on input "Music Club 10/3 Ticket!" at bounding box center [418, 419] width 248 height 20
click at [441, 487] on input "text" at bounding box center [418, 483] width 248 height 20
paste input "Music Club 10/3 Ticket!"
type input "Music Club 10/3 Ticket!"
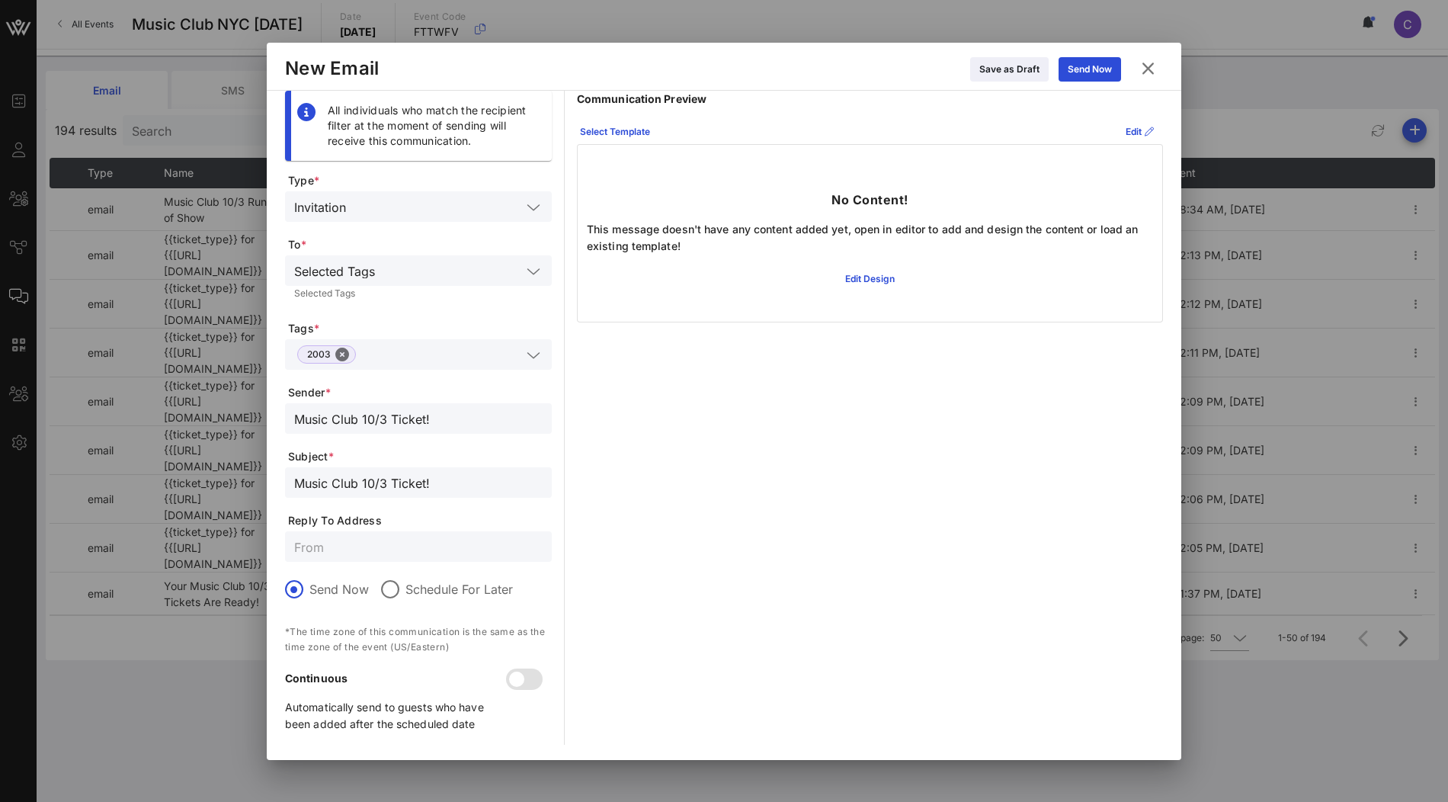
click at [450, 425] on input "Music Club 10/3 Ticket!" at bounding box center [418, 419] width 248 height 20
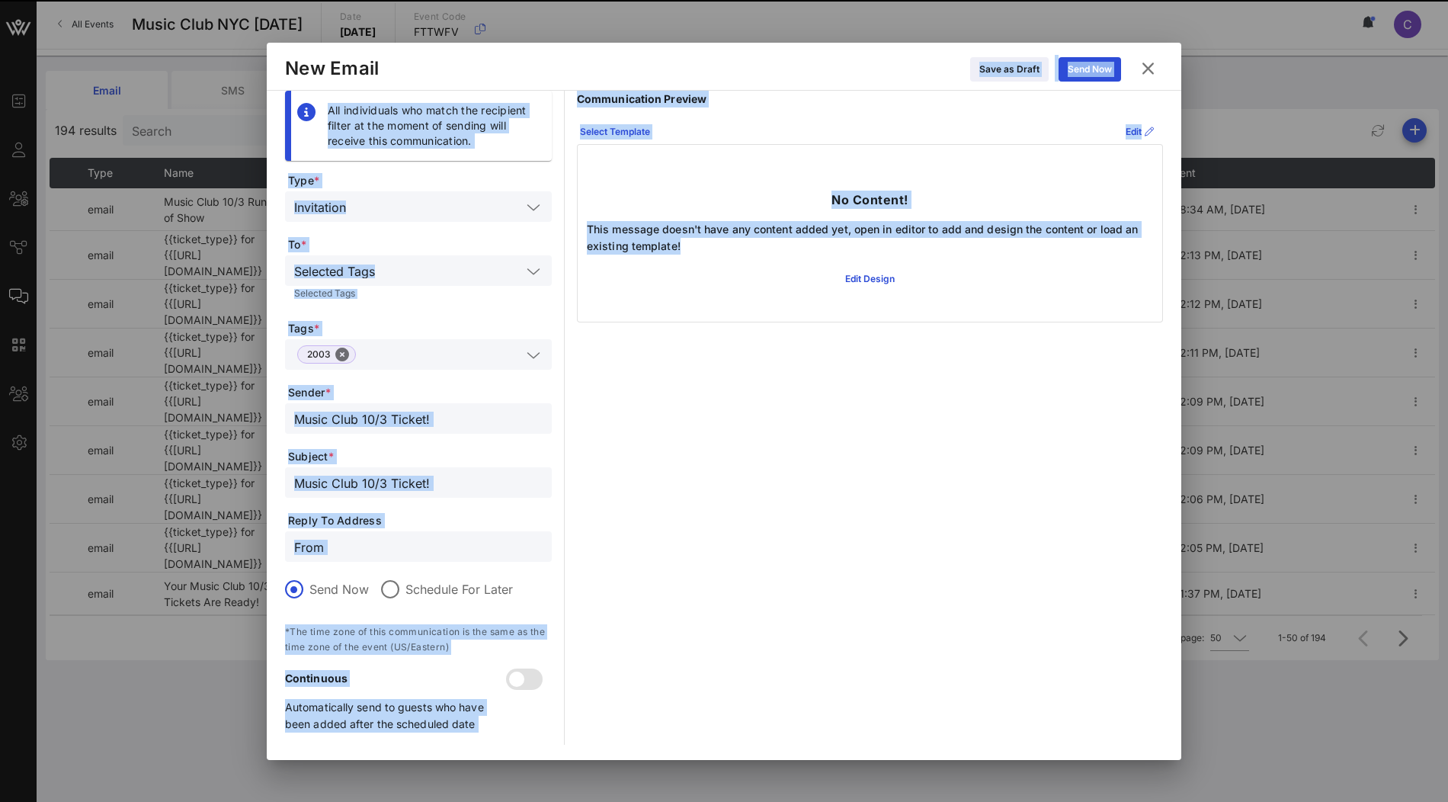
drag, startPoint x: 804, startPoint y: 66, endPoint x: 710, endPoint y: 310, distance: 261.6
click at [710, 310] on div "New Email Save as Draft Send Now All individuals who match the recipient filter…" at bounding box center [724, 401] width 915 height 717
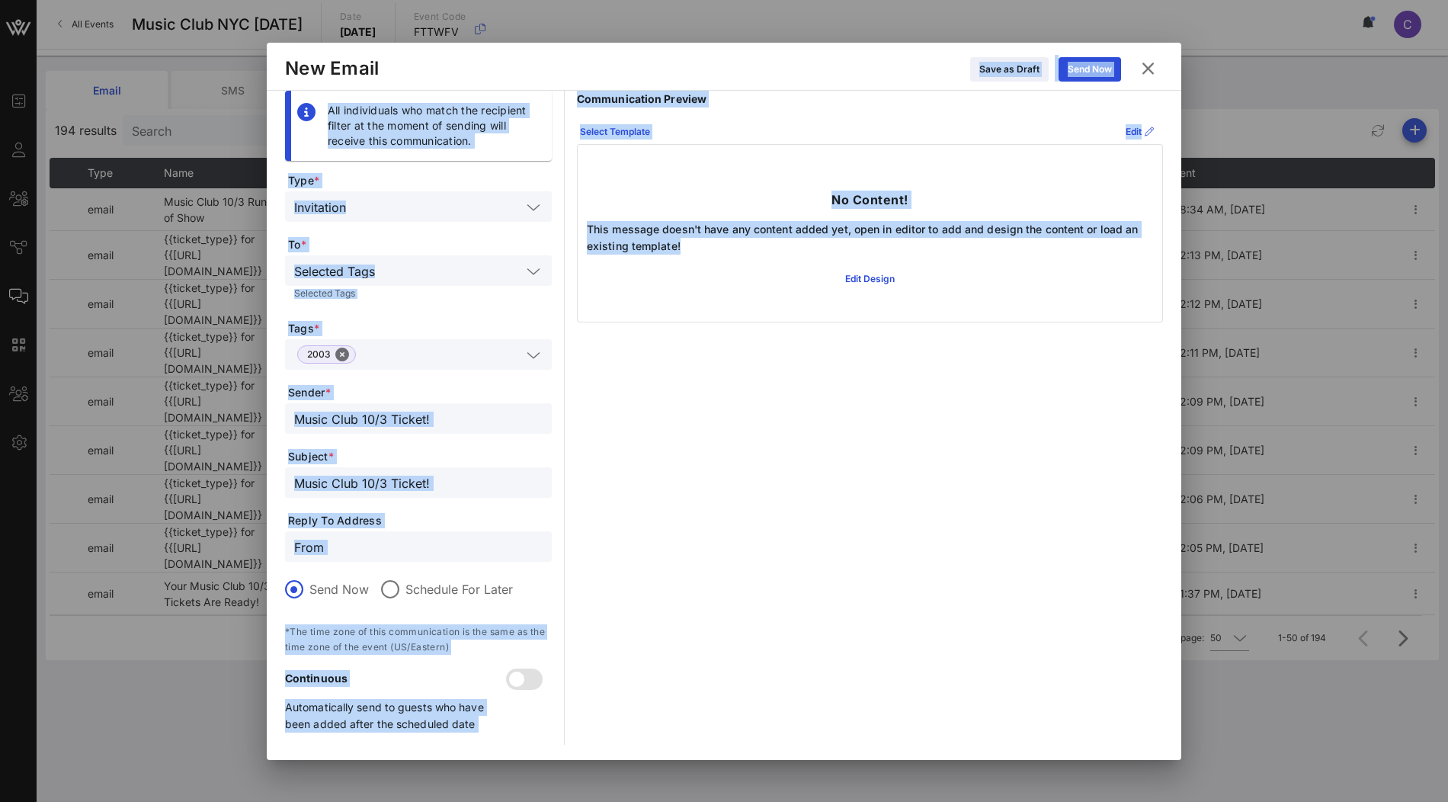
click at [418, 406] on div "Music Club 10/3 Ticket!" at bounding box center [418, 418] width 248 height 30
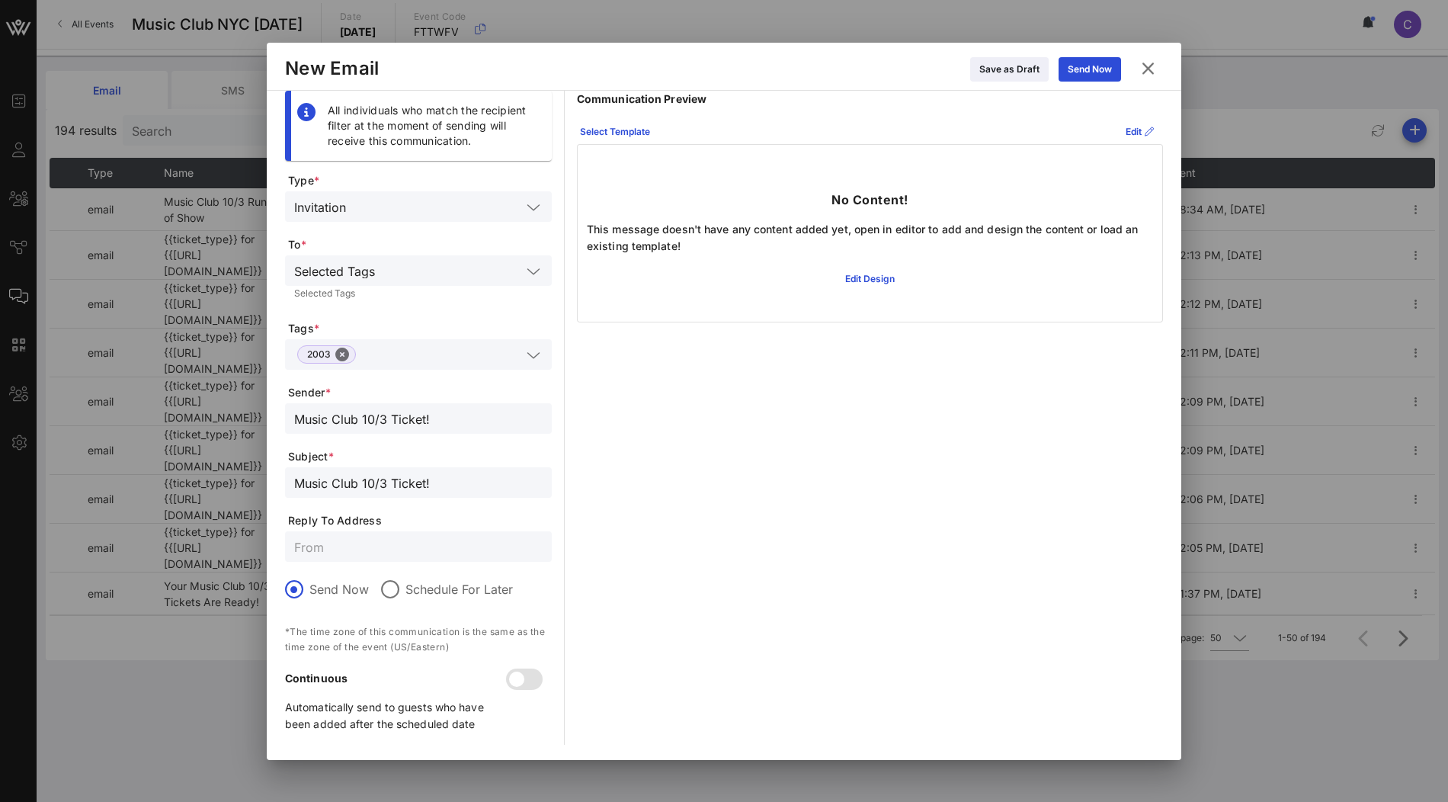
drag, startPoint x: 359, startPoint y: 417, endPoint x: 450, endPoint y: 417, distance: 91.5
click at [450, 417] on input "Music Club 10/3 Ticket!" at bounding box center [418, 419] width 248 height 20
type input "Music Club"
click at [629, 125] on div "Select Template" at bounding box center [615, 131] width 70 height 15
click at [664, 237] on div "VOW GO Share" at bounding box center [647, 235] width 128 height 12
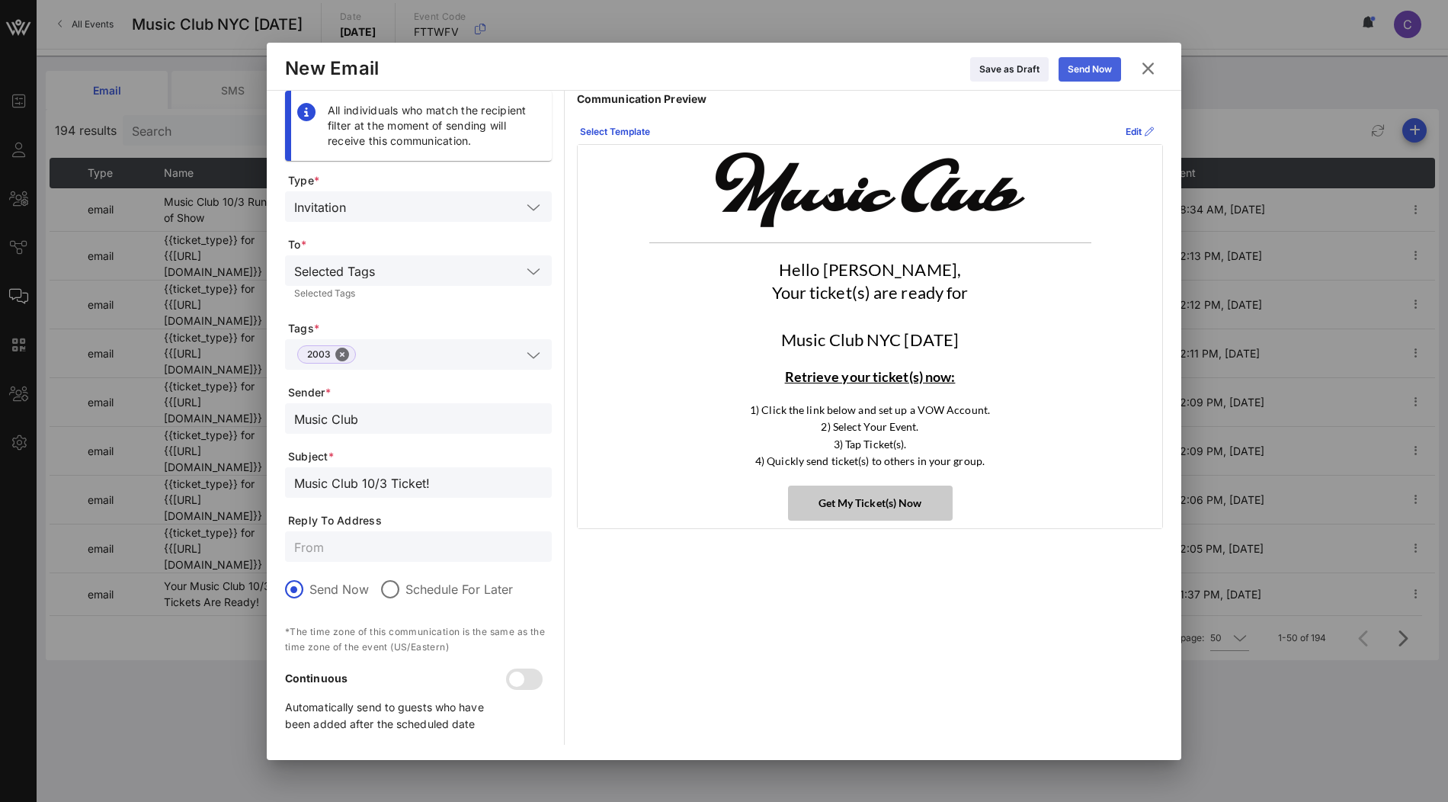
click at [1089, 69] on icon at bounding box center [1090, 69] width 11 height 9
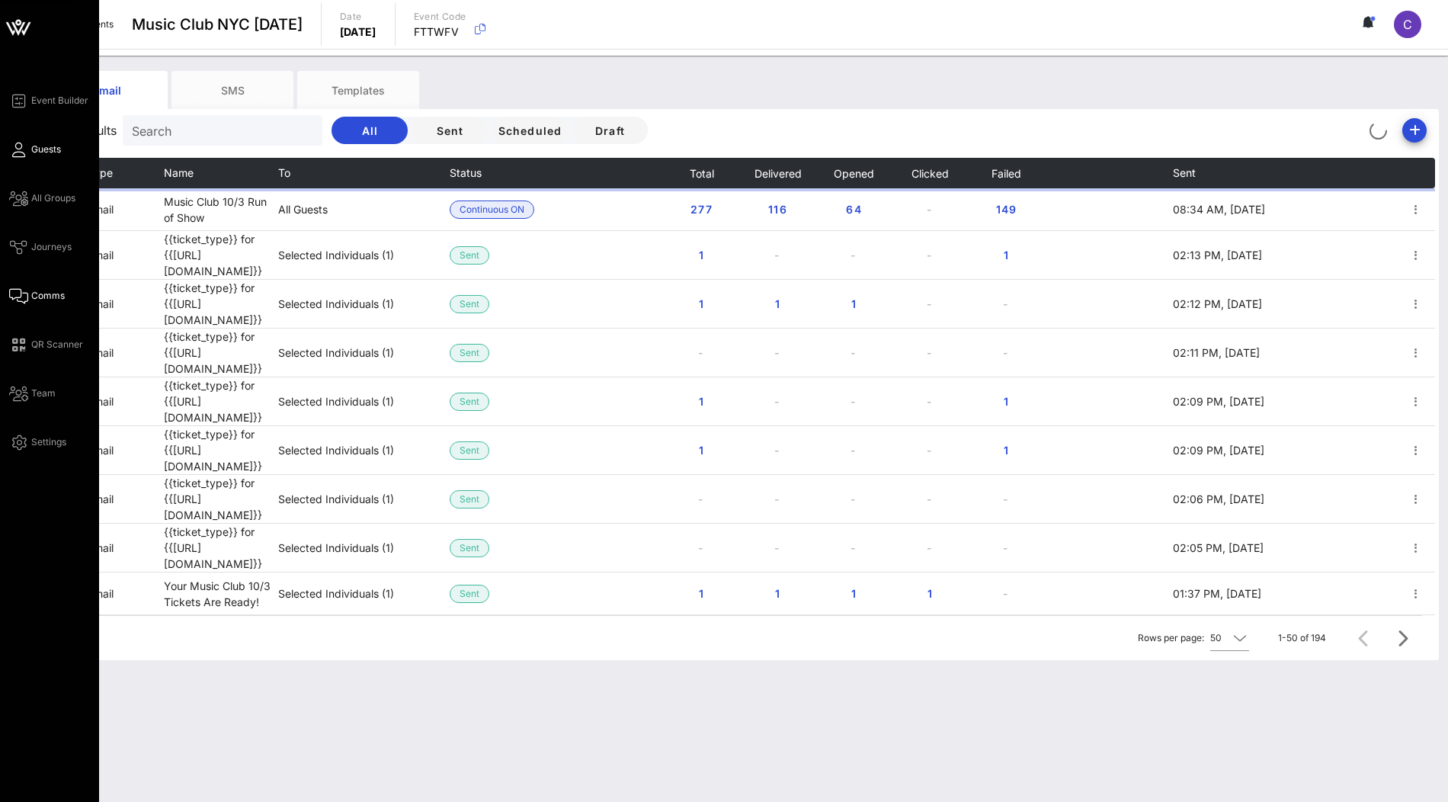
click at [38, 148] on span "Guests" at bounding box center [46, 150] width 30 height 14
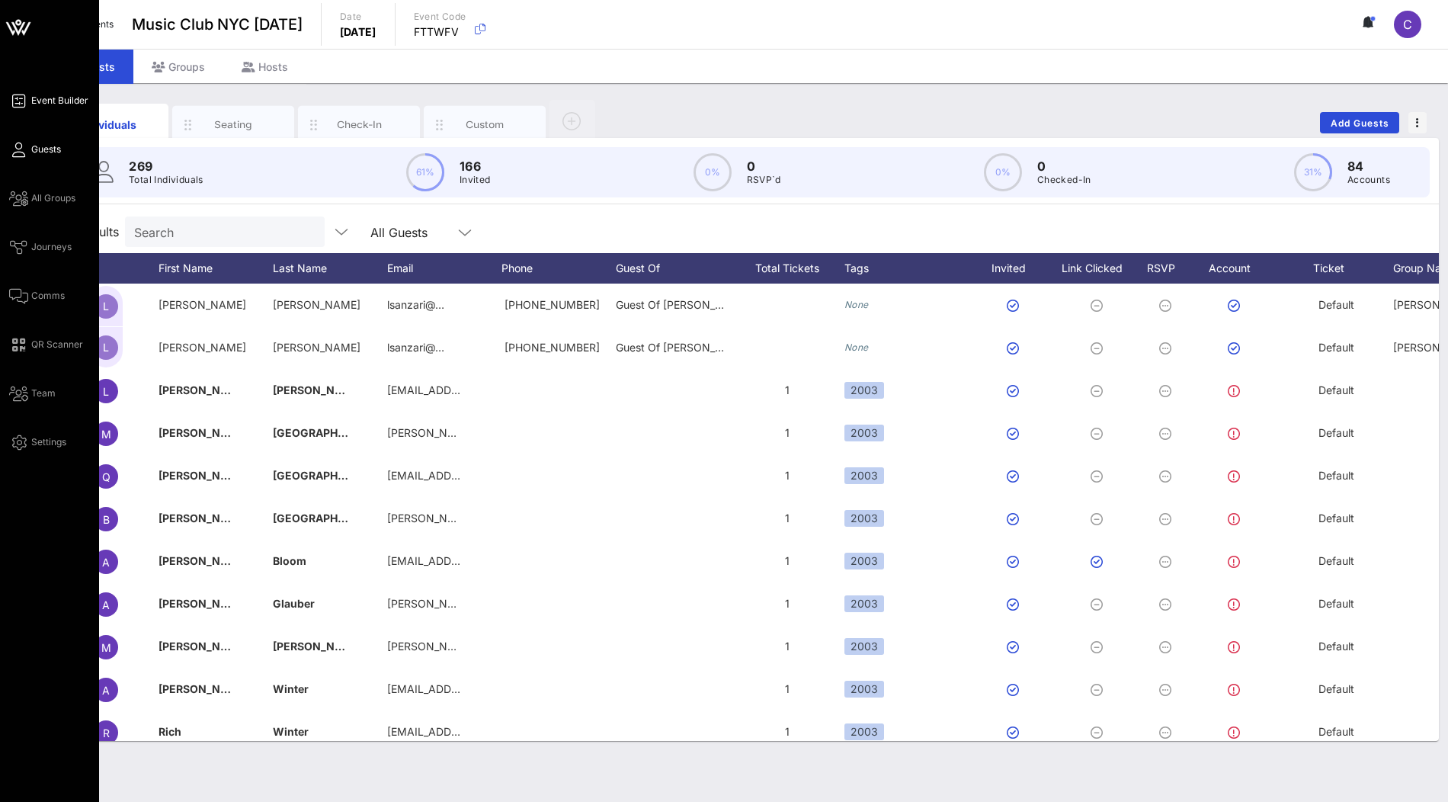
click at [58, 102] on span "Event Builder" at bounding box center [59, 101] width 57 height 14
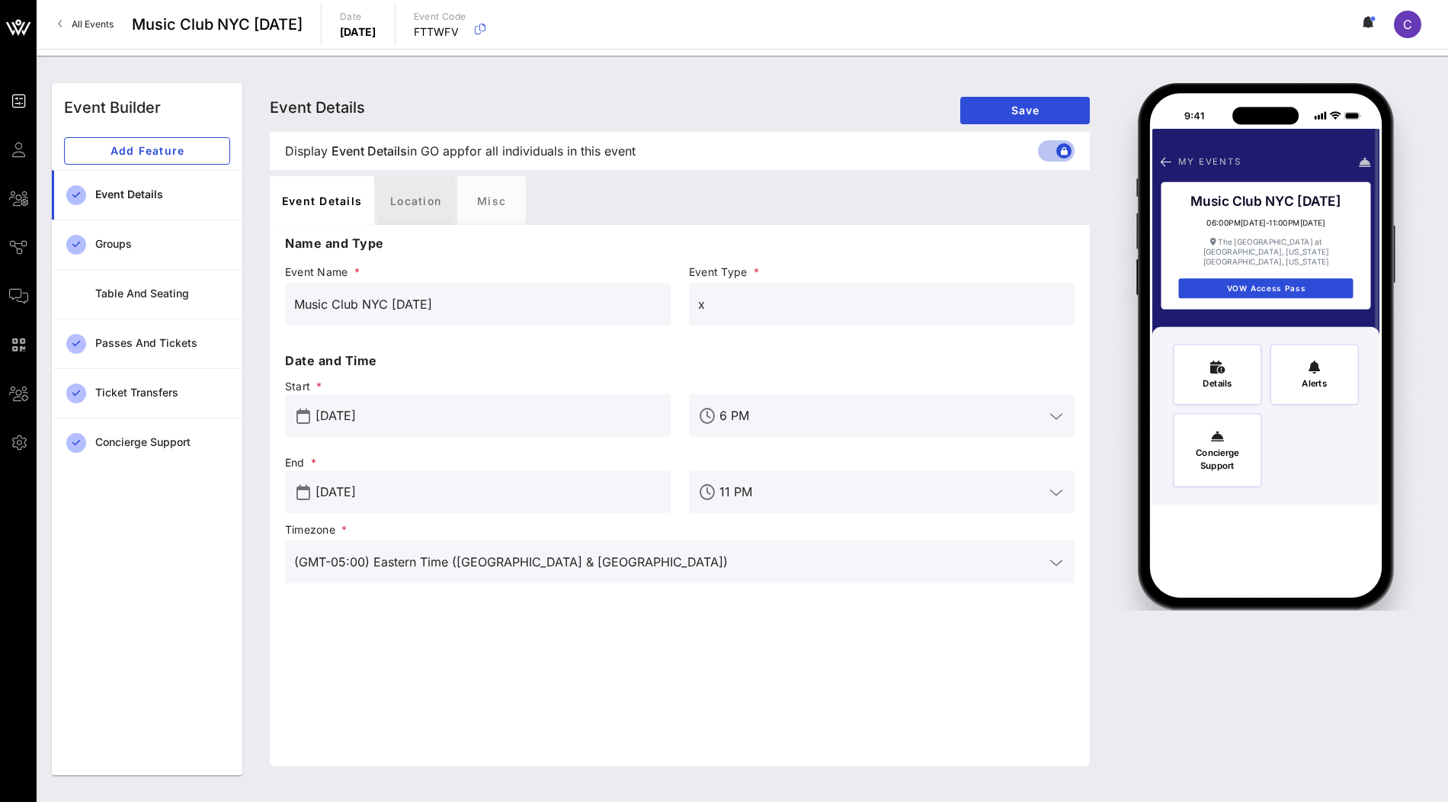
click at [410, 197] on div "Location" at bounding box center [415, 200] width 75 height 49
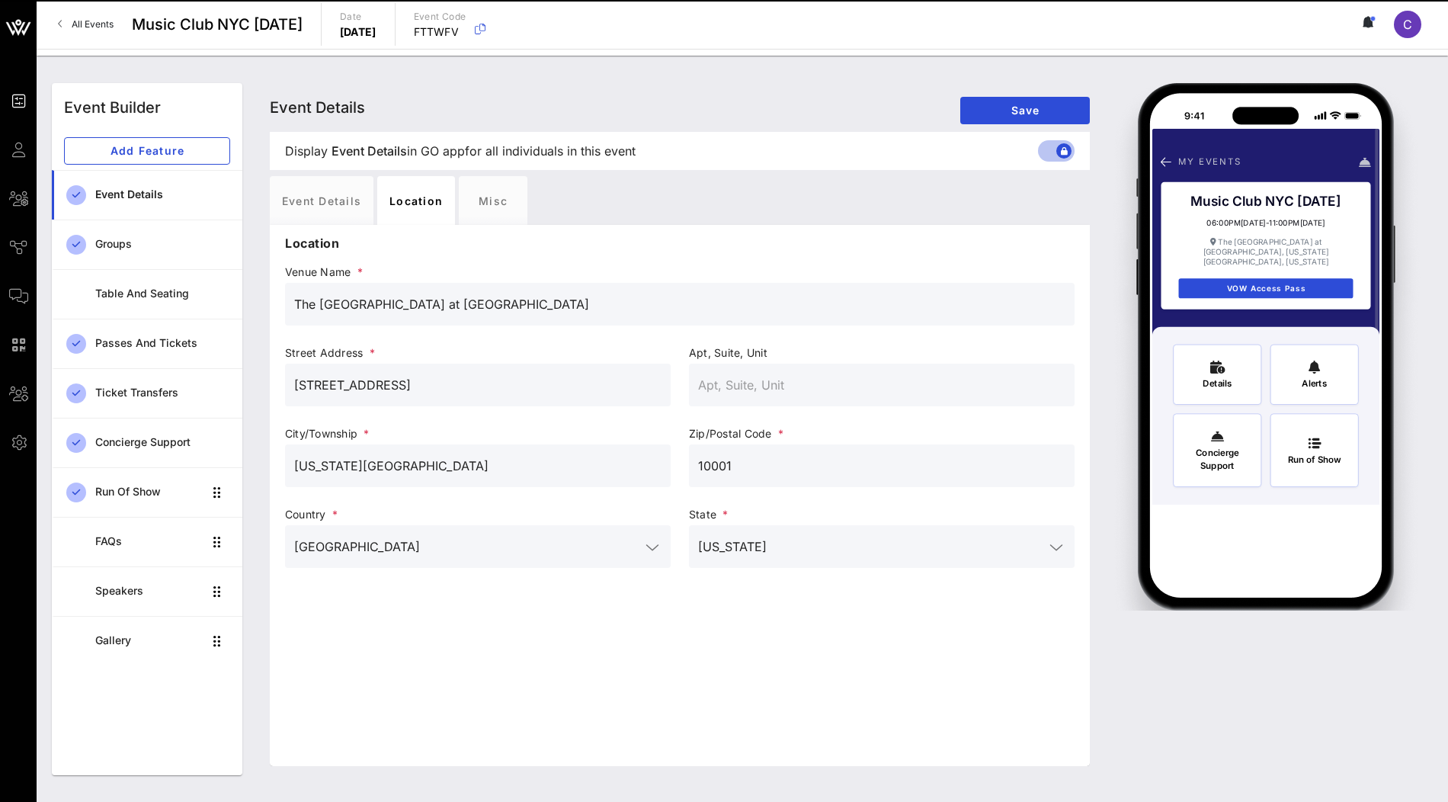
click at [558, 302] on input "The Grand Ballroom at Manhattan Center" at bounding box center [679, 304] width 771 height 24
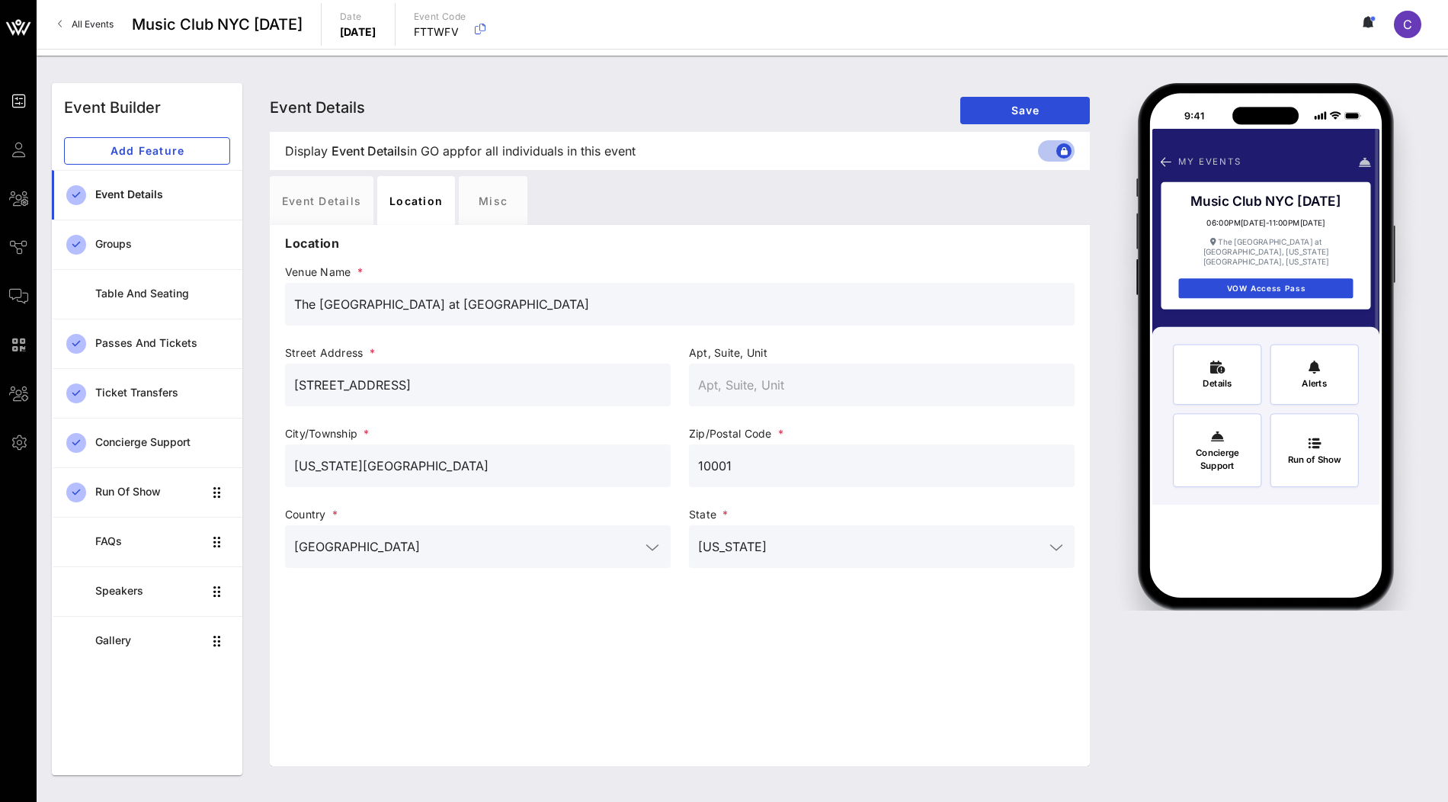
drag, startPoint x: 570, startPoint y: 297, endPoint x: 255, endPoint y: 322, distance: 316.5
click at [255, 322] on div "Event Details Event Details Event Details Save Display Event Details Event Deta…" at bounding box center [847, 429] width 1191 height 710
click at [337, 311] on input "The Grand Ballroom at Manhattan Center" at bounding box center [679, 304] width 771 height 24
click at [346, 299] on input "The Grand Ballroom at Manhattan Center" at bounding box center [679, 304] width 771 height 24
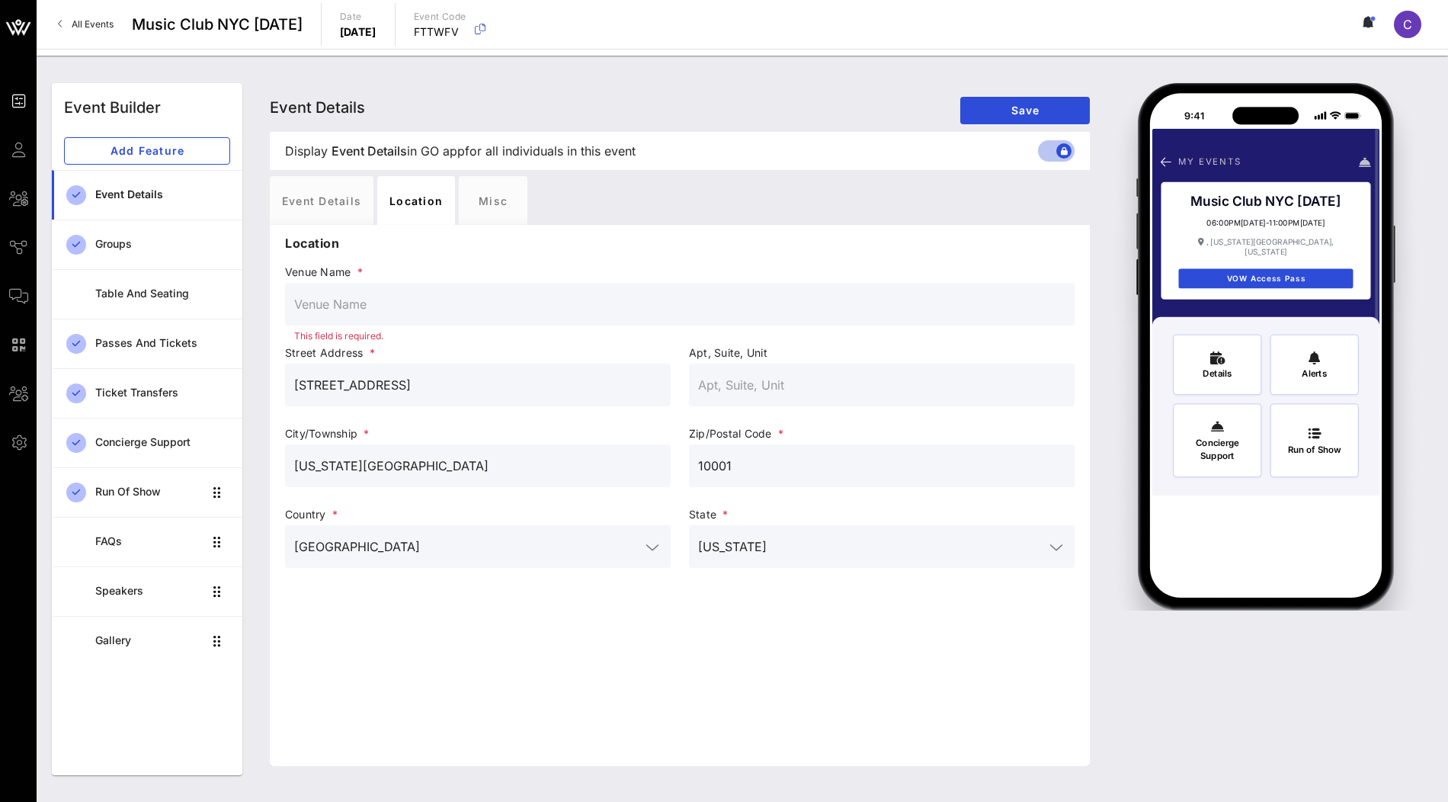
type input "The Grand Ballroom at Manhattan Center"
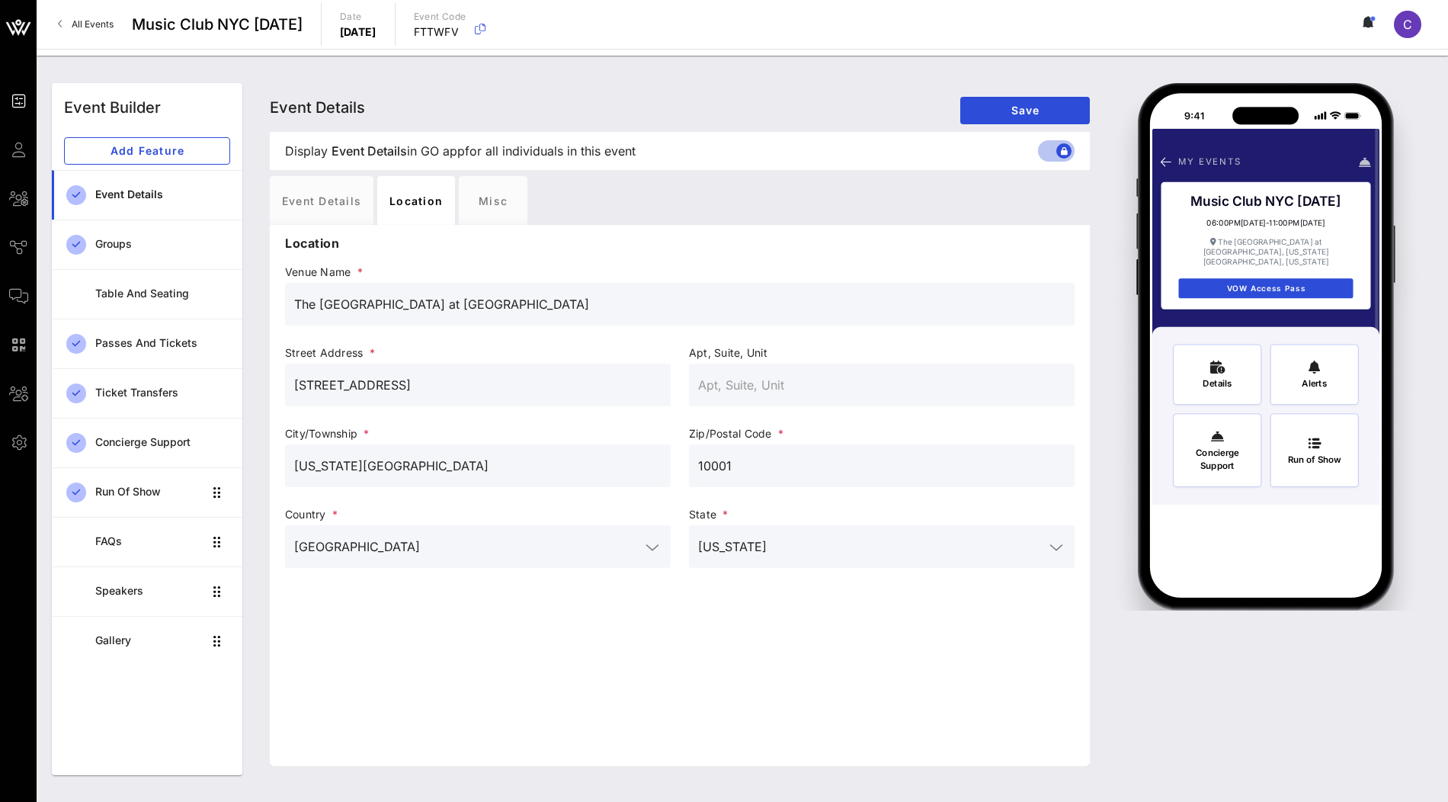
drag, startPoint x: 436, startPoint y: 379, endPoint x: 293, endPoint y: 371, distance: 143.5
click at [293, 371] on div "311 West 34th Street" at bounding box center [478, 385] width 386 height 43
